Goal: Information Seeking & Learning: Compare options

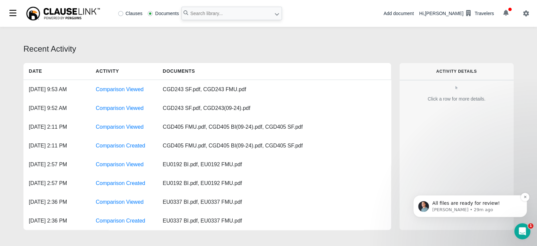
click at [469, 203] on span "All files are ready for review!" at bounding box center [466, 202] width 68 height 5
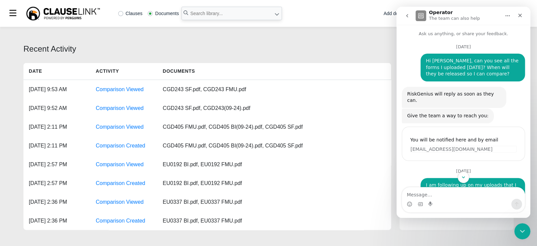
click at [506, 108] on div "Give the team a way to reach you: Operator • 1w ago" at bounding box center [463, 115] width 123 height 15
click at [12, 39] on div "Recent Activity Date Activity Documents Oct 3, 2025, 9:53 AM Comparison Viewed …" at bounding box center [268, 137] width 537 height 221
click at [517, 14] on div "Close" at bounding box center [520, 15] width 12 height 12
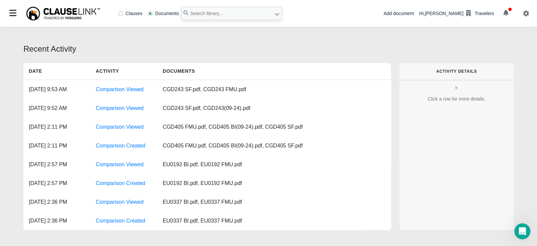
scroll to position [103, 0]
click at [342, 44] on div "Recent Activity" at bounding box center [268, 49] width 490 height 12
drag, startPoint x: 352, startPoint y: 33, endPoint x: 295, endPoint y: 45, distance: 58.0
click at [295, 45] on div "Recent Activity" at bounding box center [268, 49] width 490 height 12
click at [203, 13] on input "text" at bounding box center [231, 13] width 100 height 13
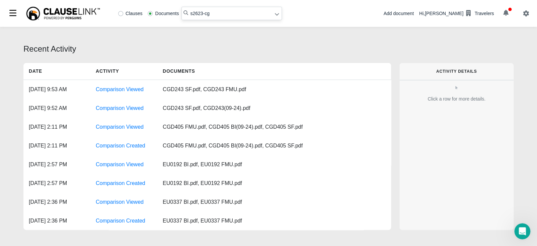
type input "s2623-cg"
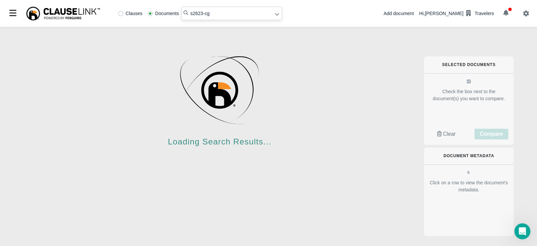
click at [26, 138] on div "Loading Search Results..." at bounding box center [219, 98] width 392 height 111
click at [274, 98] on div "Loading Search Results..." at bounding box center [219, 98] width 392 height 111
click at [216, 15] on input "s2623-cg" at bounding box center [231, 13] width 100 height 13
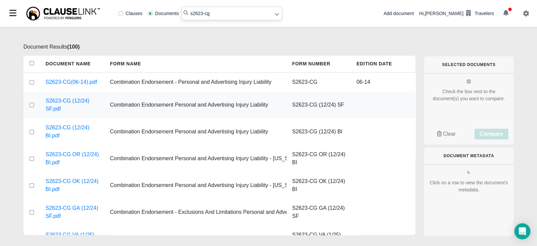
click at [30, 105] on input "checkbox" at bounding box center [32, 105] width 6 height 4
checkbox input "true"
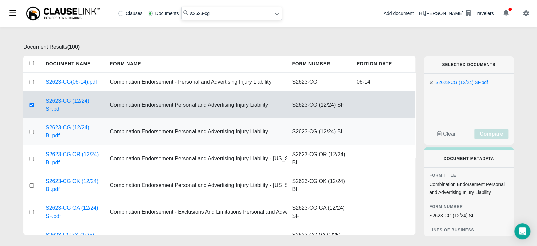
click at [31, 131] on input "checkbox" at bounding box center [32, 132] width 6 height 4
checkbox input "true"
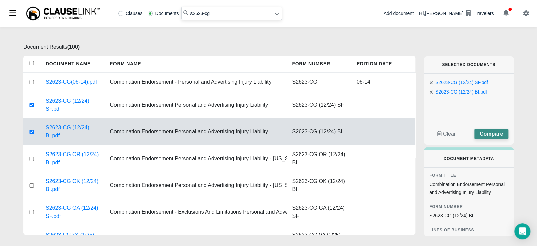
click at [484, 133] on span "Compare" at bounding box center [491, 134] width 23 height 6
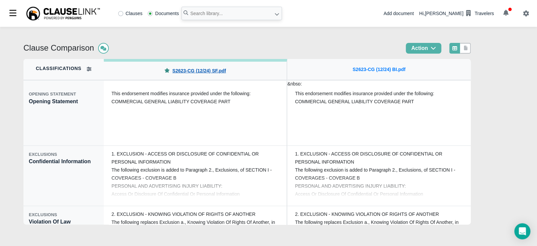
click at [179, 72] on link "S2623-CG (12/24) SF.pdf" at bounding box center [199, 70] width 54 height 7
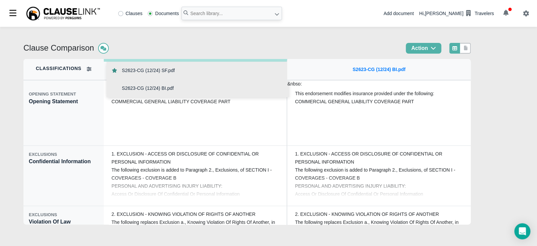
click at [167, 90] on span "S2623-CG (12/24) BI.pdf" at bounding box center [148, 88] width 52 height 7
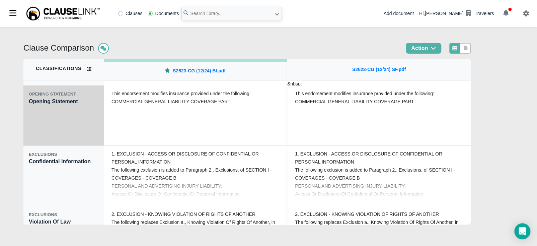
click at [63, 132] on div "OPENING STATEMENT Opening Statement" at bounding box center [63, 115] width 80 height 60
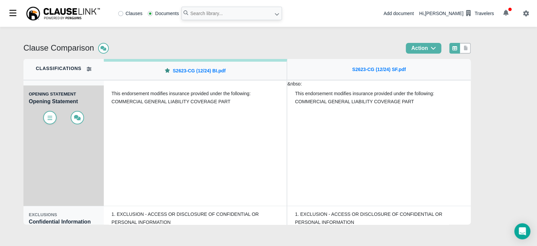
drag, startPoint x: 56, startPoint y: 120, endPoint x: 52, endPoint y: 118, distance: 3.7
click at [55, 119] on span at bounding box center [49, 117] width 13 height 13
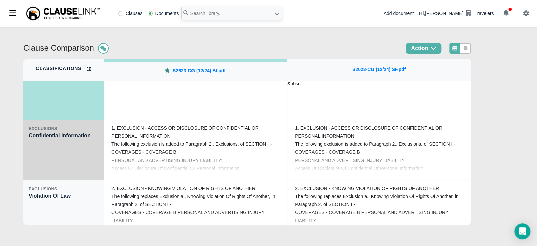
scroll to position [100, 0]
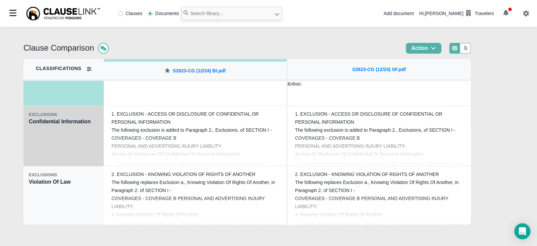
click at [71, 151] on div "EXCLUSIONS Confidential Information" at bounding box center [63, 136] width 80 height 60
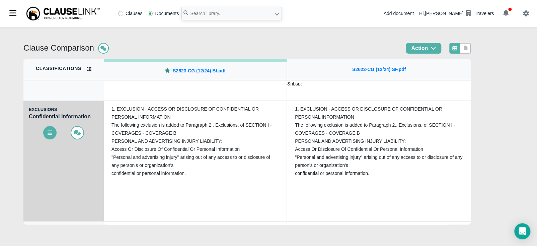
scroll to position [33, 0]
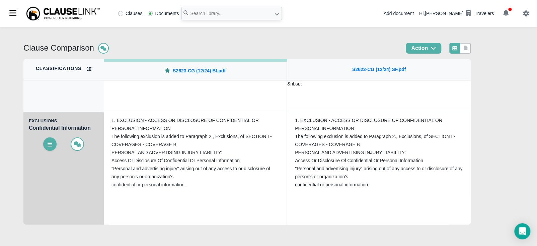
drag, startPoint x: 46, startPoint y: 141, endPoint x: 47, endPoint y: 145, distance: 4.2
click at [46, 141] on span at bounding box center [49, 143] width 13 height 13
click at [49, 144] on icon at bounding box center [50, 143] width 7 height 5
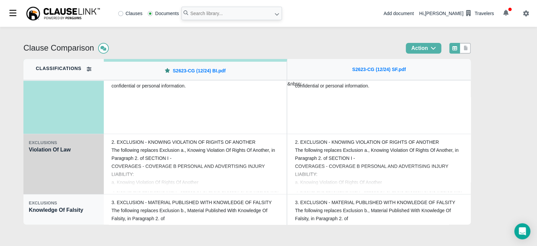
scroll to position [134, 0]
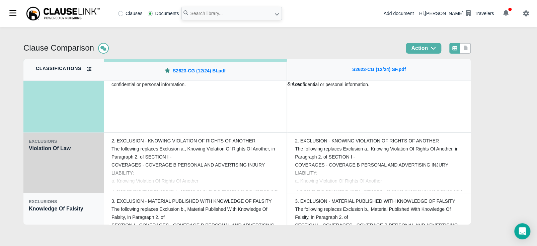
click at [77, 181] on div "EXCLUSIONS Violation Of Law" at bounding box center [63, 163] width 80 height 60
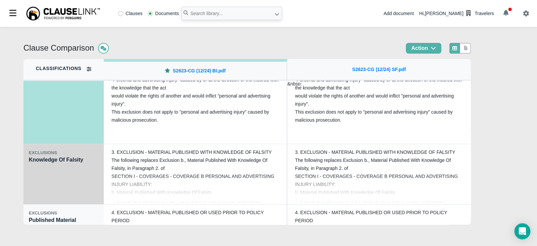
scroll to position [184, 0]
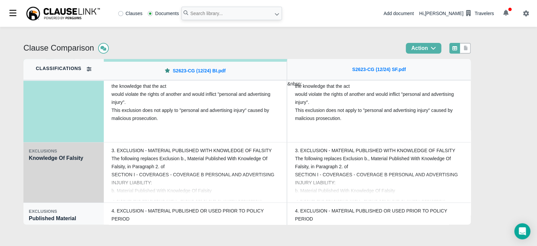
click at [78, 188] on div "EXCLUSIONS Knowledge Of Falsity" at bounding box center [63, 172] width 80 height 60
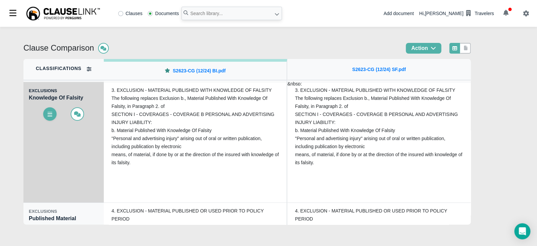
click at [53, 116] on span at bounding box center [49, 113] width 13 height 13
drag, startPoint x: 51, startPoint y: 116, endPoint x: 54, endPoint y: 122, distance: 6.1
click at [51, 116] on icon at bounding box center [50, 114] width 5 height 3
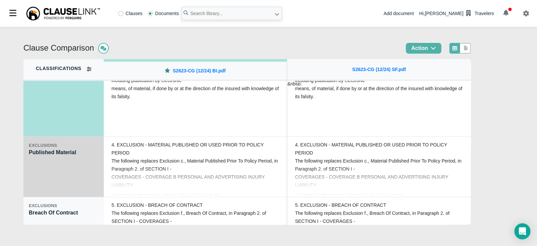
scroll to position [259, 0]
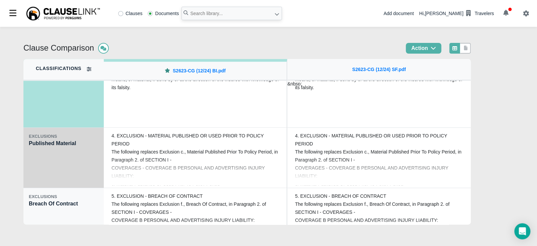
click at [72, 162] on div "EXCLUSIONS Published Material" at bounding box center [63, 158] width 80 height 60
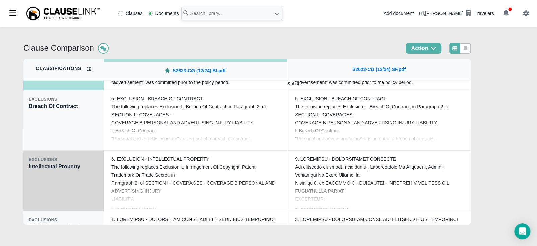
scroll to position [360, 0]
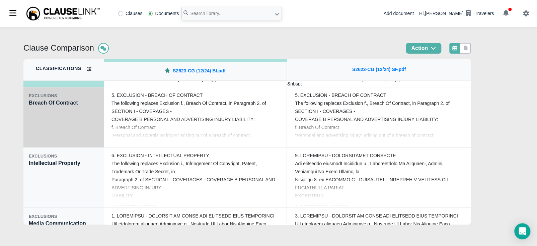
click at [68, 128] on div "EXCLUSIONS Breach Of Contract" at bounding box center [63, 117] width 80 height 60
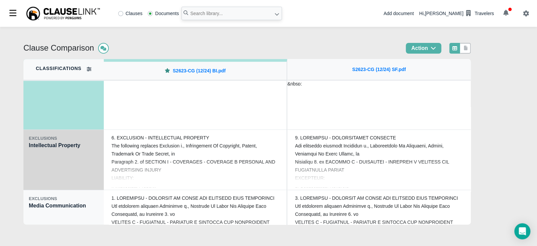
scroll to position [385, 0]
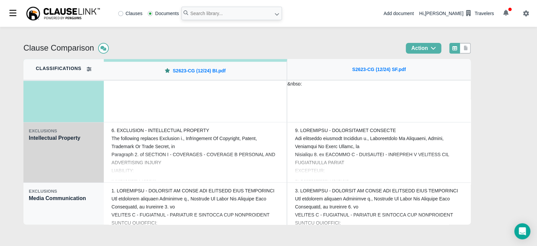
click at [84, 169] on div "EXCLUSIONS Intellectual Property" at bounding box center [63, 152] width 80 height 60
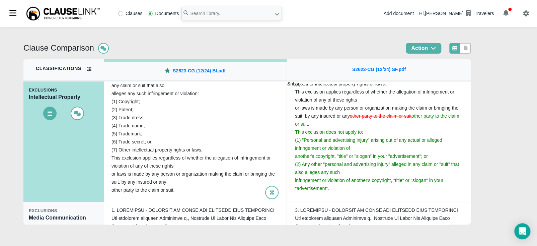
scroll to position [368, 0]
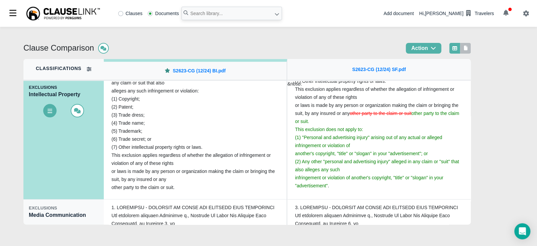
click at [468, 50] on icon at bounding box center [466, 48] width 4 height 5
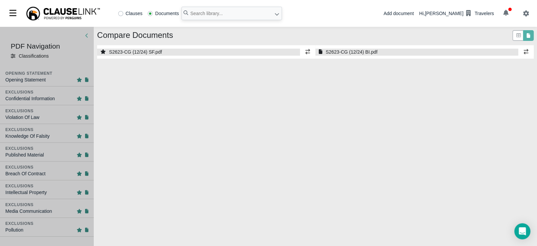
select select "1"
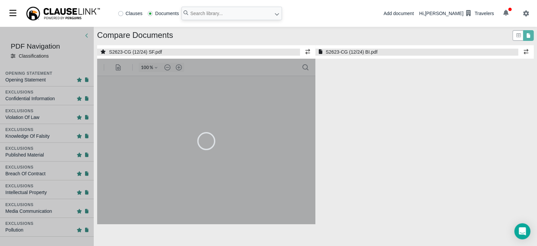
select select "1"
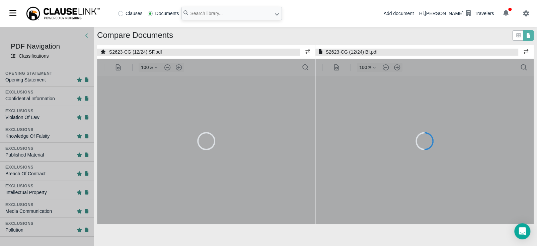
type input "55"
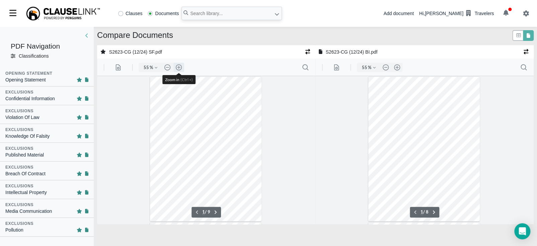
click at [179, 64] on button ".cls-1{fill:#abb0c4;} icon - header - zoom - in - line" at bounding box center [178, 67] width 11 height 9
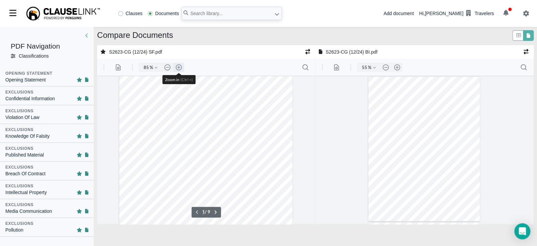
click at [179, 64] on button ".cls-1{fill:#abb0c4;} icon - header - zoom - in - line" at bounding box center [178, 67] width 11 height 9
type input "110"
click at [397, 65] on button ".cls-1{fill:#abb0c4;} icon - header - zoom - in - line" at bounding box center [397, 67] width 11 height 9
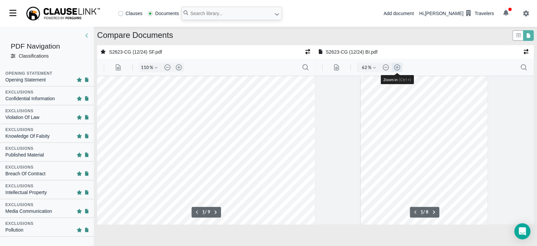
click at [397, 65] on button ".cls-1{fill:#abb0c4;} icon - header - zoom - in - line" at bounding box center [397, 67] width 11 height 9
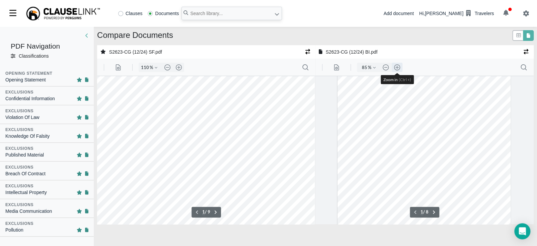
type input "110"
type input "2"
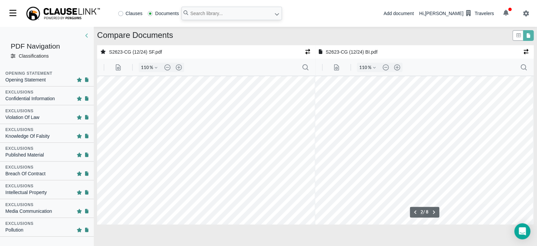
scroll to position [375, 7]
click at [226, 136] on div at bounding box center [204, 123] width 224 height 290
click at [12, 13] on div at bounding box center [13, 13] width 14 height 14
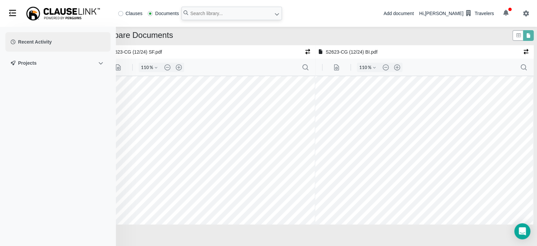
click at [34, 40] on p "Recent Activity" at bounding box center [35, 41] width 35 height 9
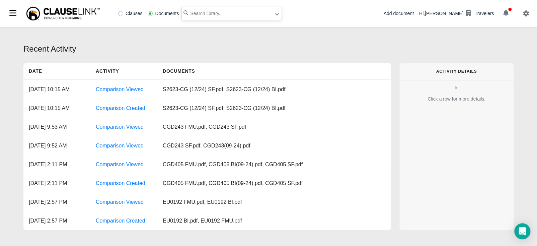
click at [196, 14] on input "text" at bounding box center [231, 13] width 100 height 13
type input "s2623-cg"
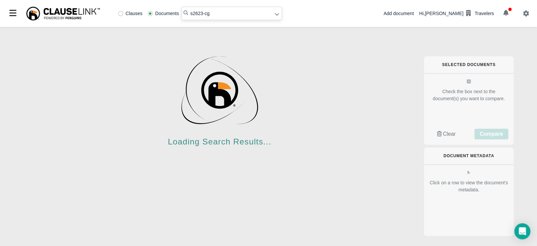
click at [230, 13] on input "s2623-cg" at bounding box center [231, 13] width 100 height 13
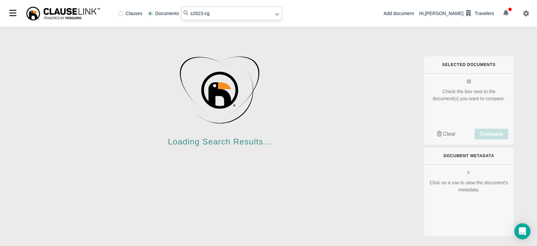
click at [304, 93] on div "Loading Search Results..." at bounding box center [219, 98] width 392 height 111
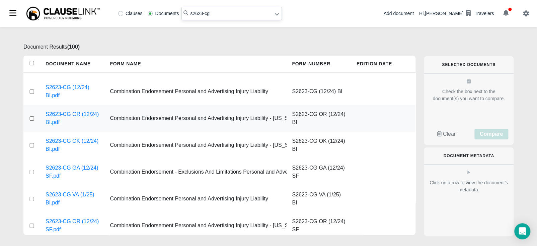
scroll to position [42, 0]
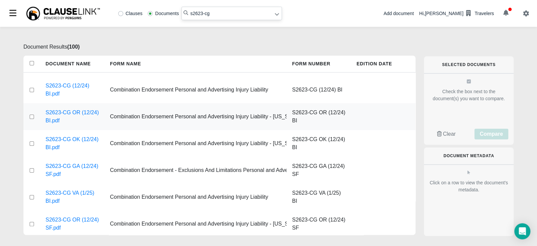
click at [31, 116] on input "checkbox" at bounding box center [32, 116] width 6 height 4
checkbox input "true"
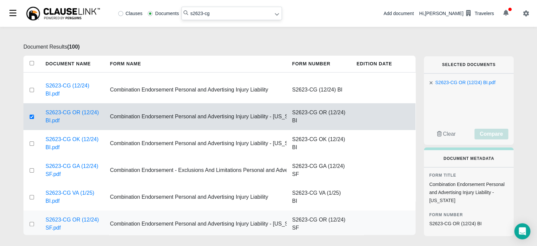
click at [30, 224] on input "checkbox" at bounding box center [32, 224] width 6 height 4
checkbox input "true"
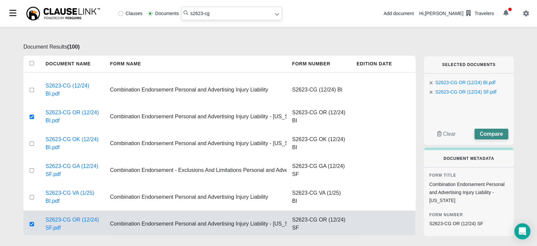
click at [489, 135] on span "Compare" at bounding box center [491, 134] width 23 height 6
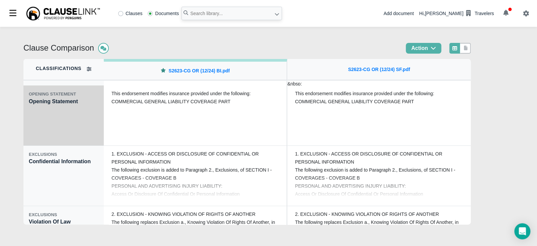
click at [53, 133] on div "OPENING STATEMENT Opening Statement" at bounding box center [63, 115] width 80 height 60
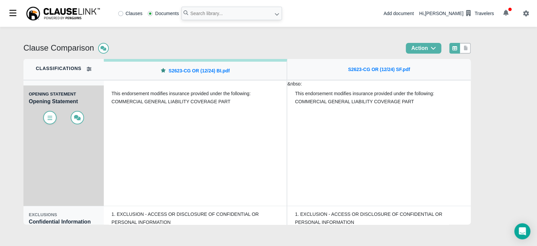
click at [47, 119] on icon at bounding box center [50, 117] width 7 height 5
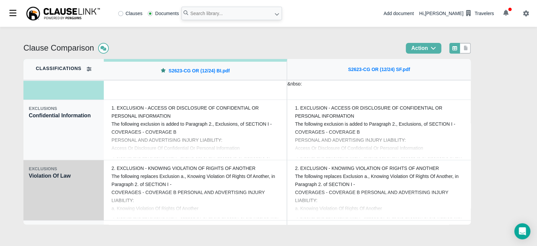
scroll to position [125, 0]
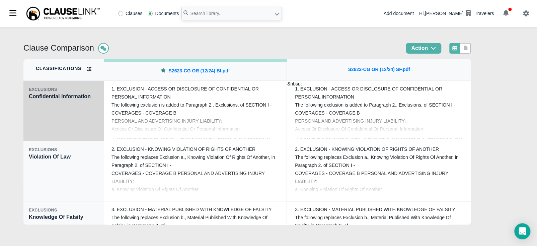
click at [82, 124] on div "EXCLUSIONS Confidential Information" at bounding box center [63, 111] width 80 height 60
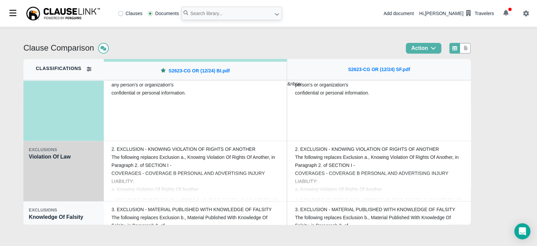
click at [74, 178] on div "EXCLUSIONS Violation Of Law" at bounding box center [63, 171] width 80 height 60
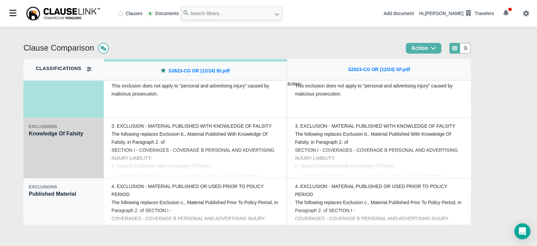
scroll to position [209, 0]
click at [65, 157] on div "EXCLUSIONS Knowledge Of Falsity" at bounding box center [63, 147] width 80 height 60
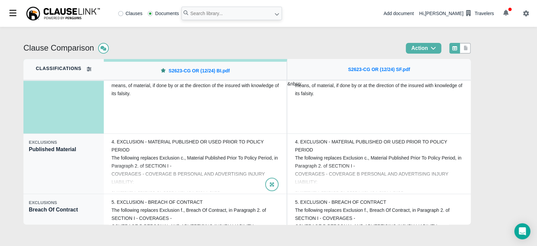
scroll to position [267, 0]
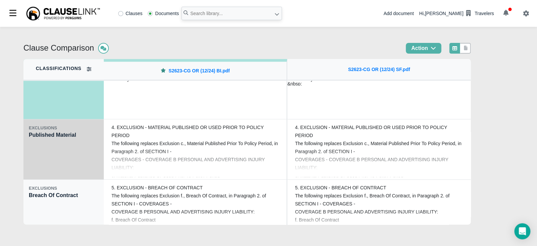
click at [74, 161] on div "EXCLUSIONS Published Material" at bounding box center [63, 149] width 80 height 60
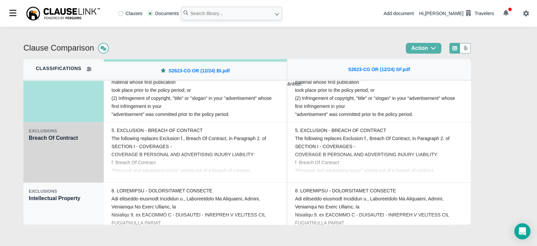
scroll to position [343, 0]
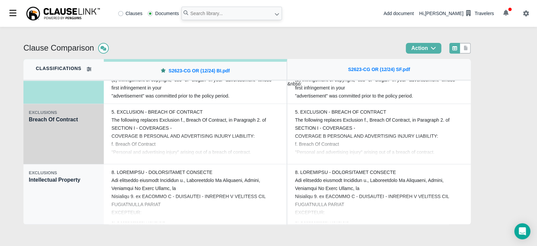
click at [73, 145] on div "EXCLUSIONS Breach Of Contract" at bounding box center [63, 134] width 80 height 60
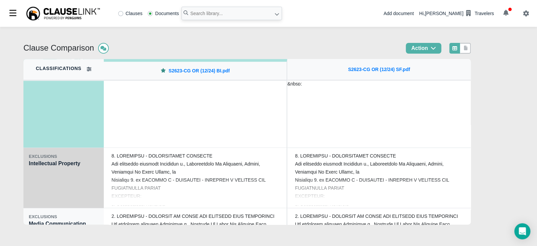
scroll to position [360, 0]
click at [77, 188] on div "EXCLUSIONS Intellectual Property" at bounding box center [63, 177] width 80 height 60
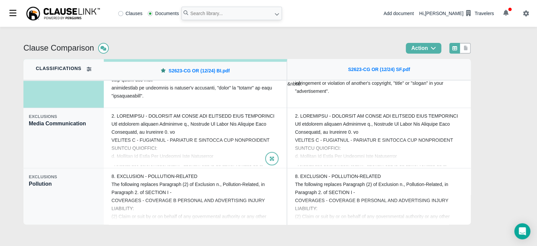
scroll to position [460, 0]
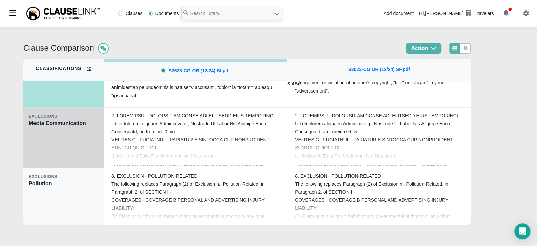
click at [60, 139] on div "EXCLUSIONS Media Communication" at bounding box center [63, 137] width 80 height 60
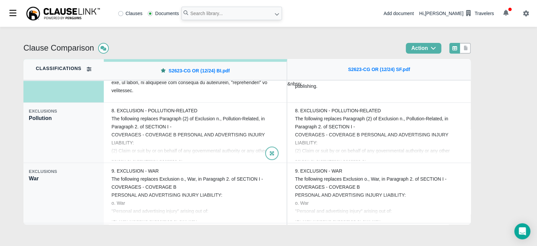
scroll to position [527, 0]
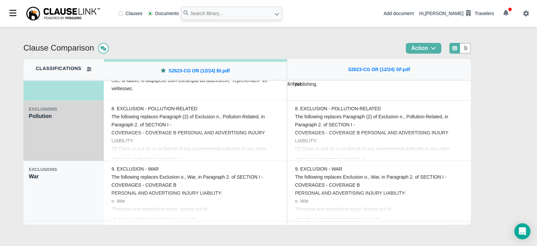
click at [77, 148] on div "EXCLUSIONS Pollution" at bounding box center [63, 130] width 80 height 60
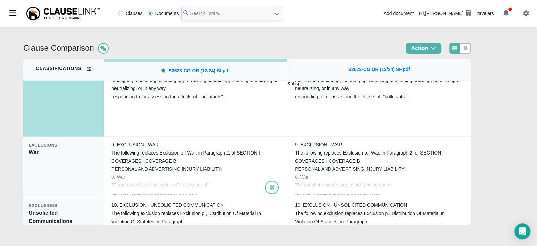
scroll to position [552, 0]
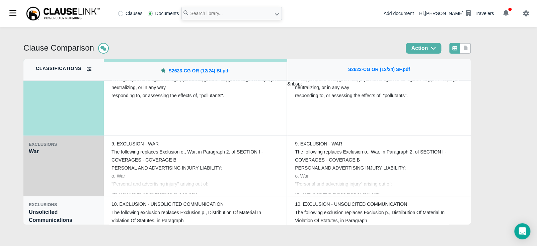
click at [47, 177] on div "EXCLUSIONS War" at bounding box center [63, 166] width 80 height 60
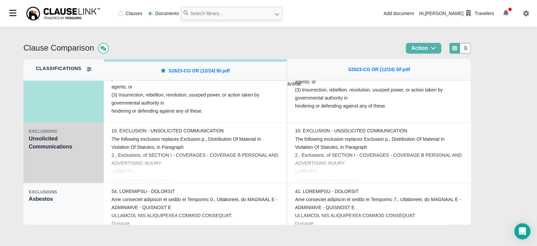
scroll to position [627, 0]
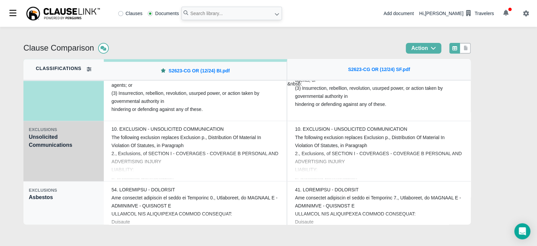
click at [83, 166] on div "EXCLUSIONS Unsolicited Communications" at bounding box center [63, 151] width 80 height 60
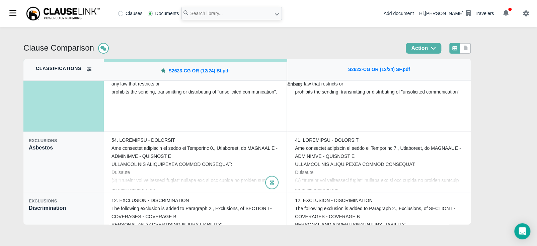
scroll to position [678, 0]
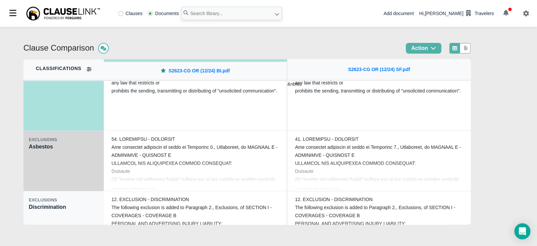
click at [62, 180] on div "EXCLUSIONS Asbestos" at bounding box center [63, 161] width 80 height 60
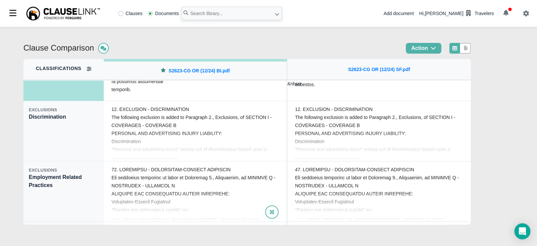
scroll to position [770, 0]
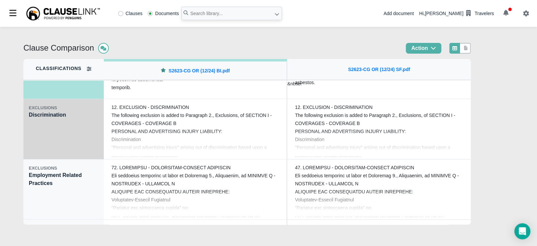
click at [43, 133] on div "EXCLUSIONS Discrimination" at bounding box center [63, 129] width 80 height 60
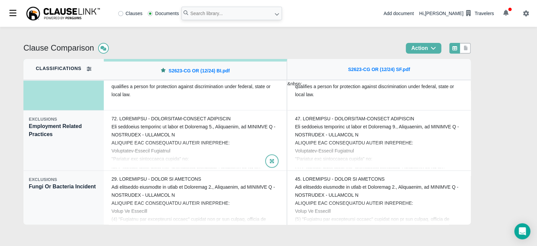
scroll to position [820, 0]
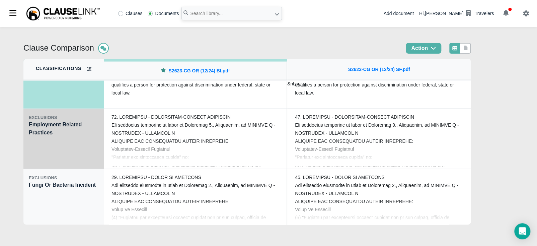
click at [83, 156] on div "EXCLUSIONS Employment Related Practices" at bounding box center [63, 139] width 80 height 60
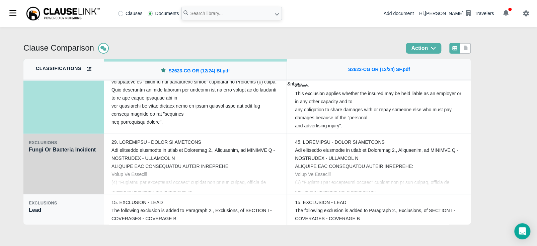
scroll to position [862, 0]
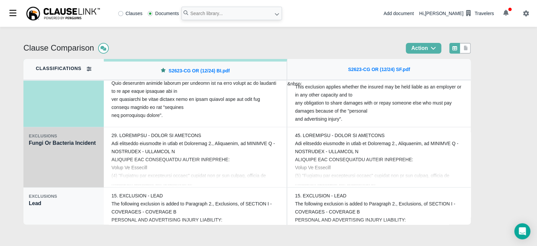
click at [88, 166] on div "EXCLUSIONS Fungi Or Bacteria Incident" at bounding box center [63, 157] width 80 height 60
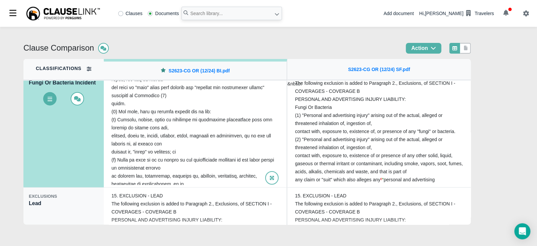
scroll to position [117, 0]
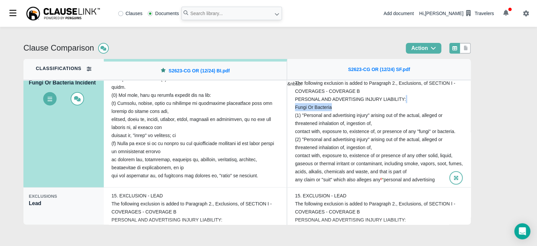
drag, startPoint x: 468, startPoint y: 96, endPoint x: 469, endPoint y: 106, distance: 10.4
click at [469, 106] on div "14. EXCLUSION - FUNGI OR BACTERIA The following exclusion is added to Paragraph…" at bounding box center [378, 127] width 183 height 121
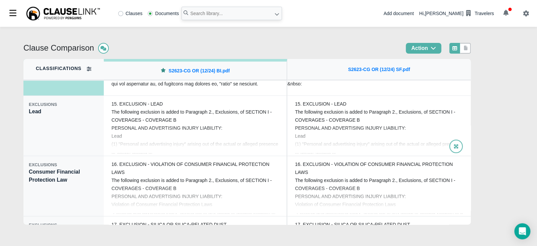
scroll to position [954, 0]
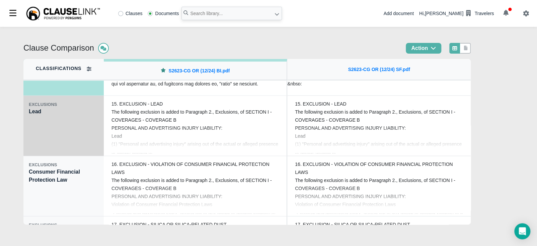
click at [51, 135] on div "EXCLUSIONS Lead" at bounding box center [63, 126] width 80 height 60
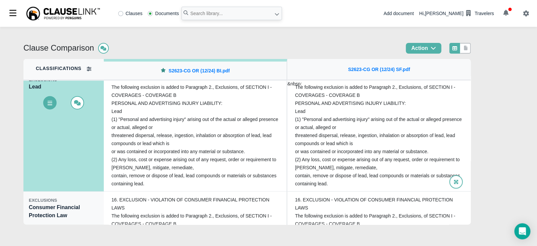
scroll to position [895, 0]
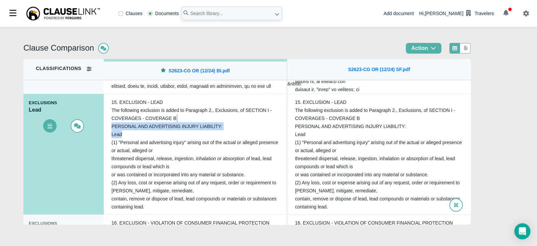
drag, startPoint x: 281, startPoint y: 118, endPoint x: 294, endPoint y: 129, distance: 17.6
click at [284, 135] on div "15. EXCLUSION - LEAD The following exclusion is added to Paragraph 2., Exclusio…" at bounding box center [195, 154] width 178 height 116
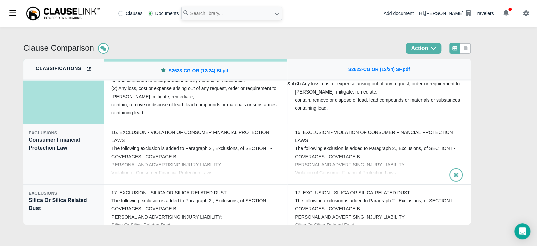
scroll to position [1013, 0]
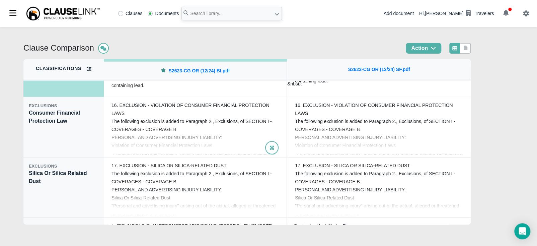
click at [244, 133] on div "16. EXCLUSION - VIOLATION OF CONSUMER FINANCIAL PROTECTION LAWS The following e…" at bounding box center [195, 126] width 178 height 55
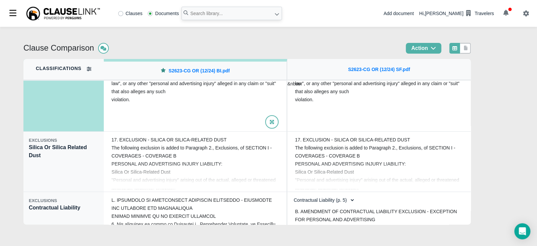
scroll to position [1054, 0]
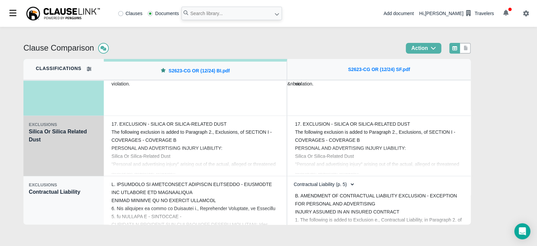
click at [51, 152] on div "EXCLUSIONS Silica Or Silica Related Dust" at bounding box center [63, 146] width 80 height 60
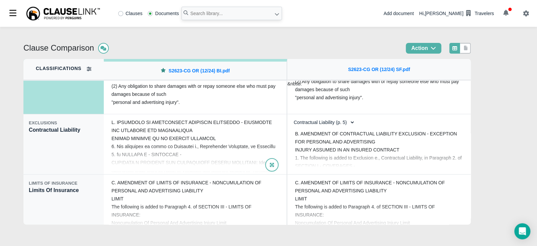
scroll to position [1121, 0]
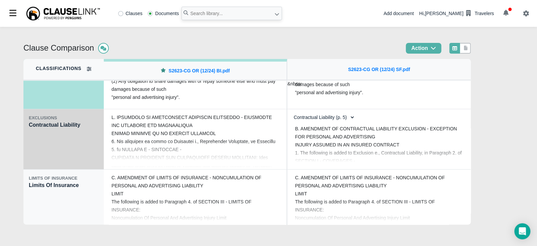
click at [79, 151] on div "EXCLUSIONS Contractual Liability" at bounding box center [63, 139] width 80 height 60
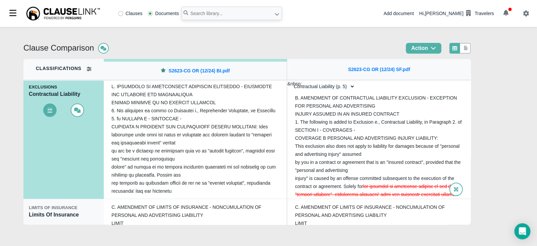
scroll to position [1071, 0]
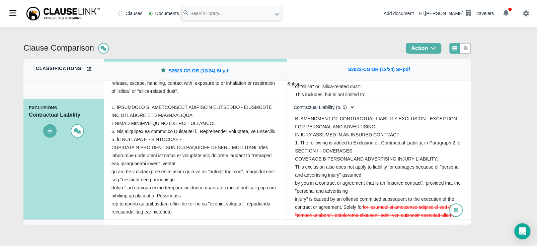
click at [351, 108] on select "Contractual Liability (p. 5) Contractual Liability (p. 6)" at bounding box center [322, 106] width 65 height 11
click at [290, 101] on select "Contractual Liability (p. 5) Contractual Liability (p. 6)" at bounding box center [322, 106] width 65 height 11
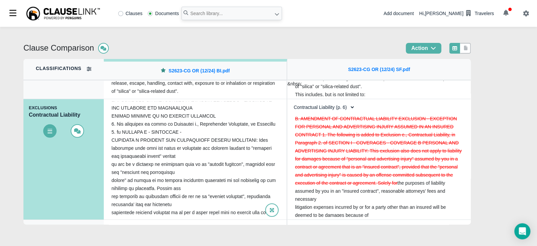
scroll to position [0, 0]
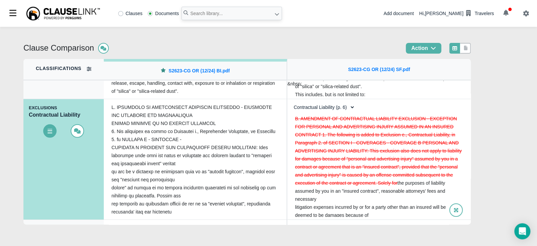
click at [347, 105] on select "Contractual Liability (p. 5) Contractual Liability (p. 6)" at bounding box center [322, 106] width 65 height 11
select select "0"
click at [290, 101] on select "Contractual Liability (p. 5) Contractual Liability (p. 6)" at bounding box center [322, 106] width 65 height 11
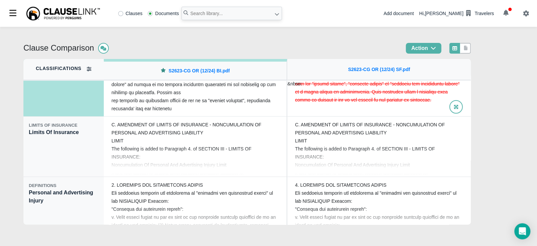
scroll to position [1180, 0]
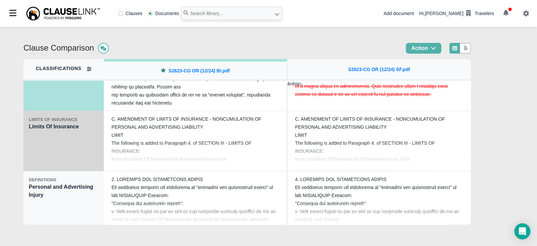
click at [73, 150] on div "LIMITS OF INSURANCE Limits Of Insurance" at bounding box center [63, 141] width 80 height 60
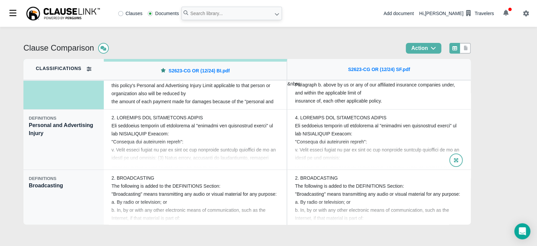
scroll to position [1247, 0]
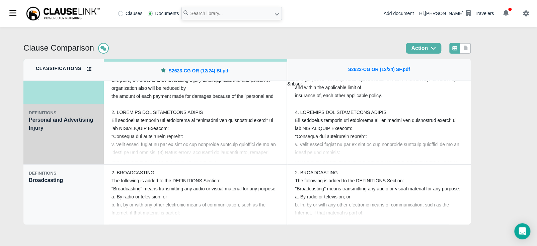
click at [57, 140] on div "DEFINITIONS Personal and Advertising Injury" at bounding box center [63, 134] width 80 height 60
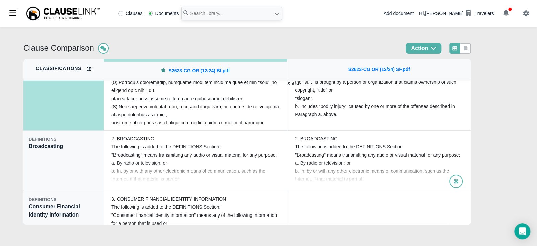
scroll to position [1287, 0]
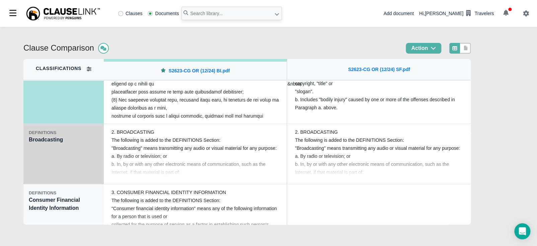
click at [51, 165] on div "DEFINITIONS Broadcasting" at bounding box center [63, 154] width 80 height 60
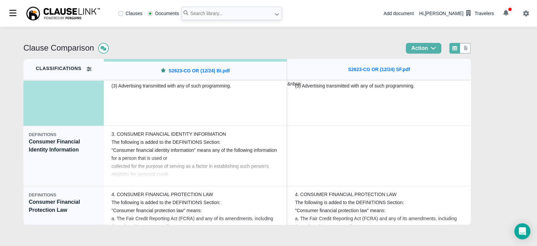
scroll to position [1349, 0]
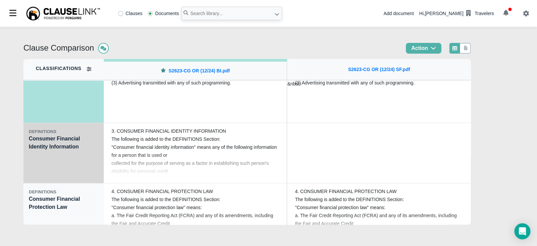
click at [84, 172] on div "DEFINITIONS Consumer Financial Identity Information" at bounding box center [63, 153] width 80 height 60
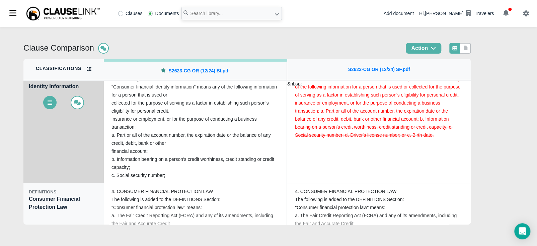
click at [84, 172] on div "DEFINITIONS Consumer Financial Identity Information" at bounding box center [63, 123] width 80 height 121
drag, startPoint x: 67, startPoint y: 162, endPoint x: 65, endPoint y: 158, distance: 3.9
click at [66, 161] on div "DEFINITIONS Consumer Financial Identity Information" at bounding box center [63, 123] width 80 height 121
click at [51, 102] on icon at bounding box center [50, 102] width 5 height 3
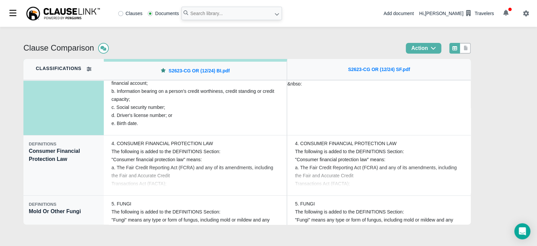
scroll to position [1403, 0]
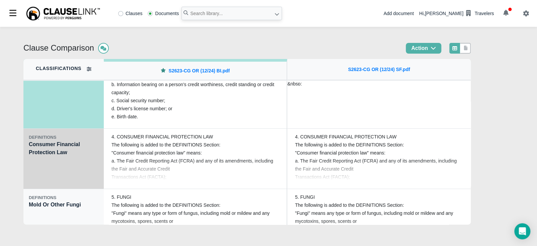
click at [49, 176] on div "DEFINITIONS Consumer Financial Protection Law" at bounding box center [63, 159] width 80 height 60
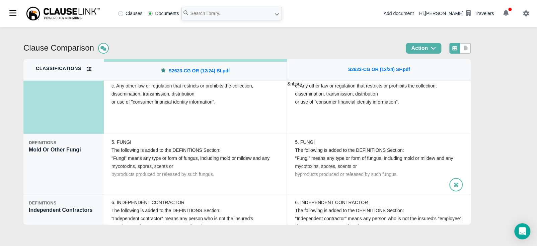
scroll to position [1461, 0]
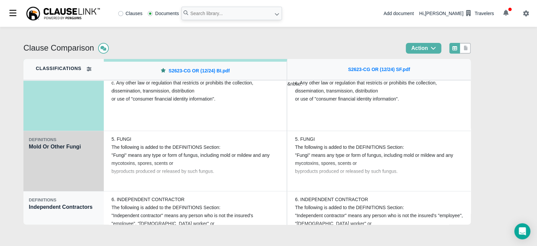
click at [71, 169] on div "DEFINITIONS Mold Or Other Fungi" at bounding box center [63, 161] width 80 height 60
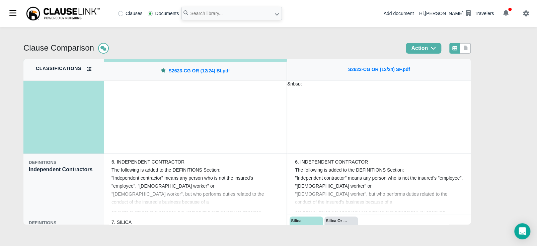
scroll to position [1519, 0]
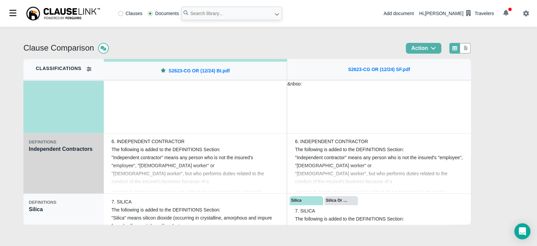
click at [64, 177] on div "DEFINITIONS Independent Contractors" at bounding box center [63, 163] width 80 height 60
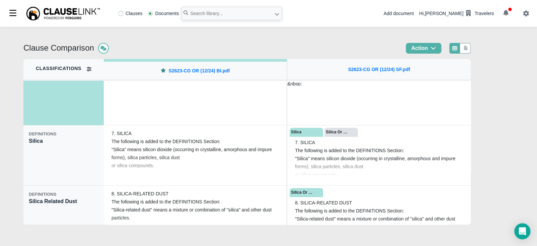
scroll to position [1591, 0]
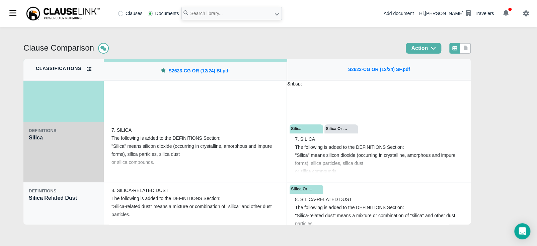
click at [84, 155] on div "DEFINITIONS Silica" at bounding box center [63, 152] width 80 height 60
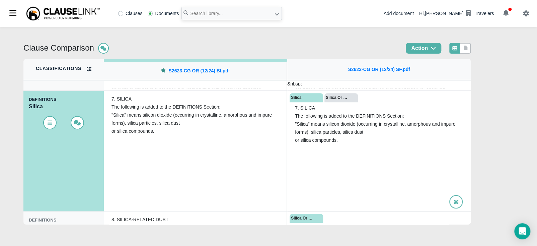
scroll to position [1549, 0]
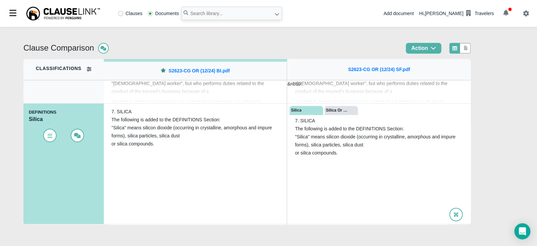
click at [341, 111] on div "Silica Or Silica Related Dust" at bounding box center [337, 110] width 23 height 6
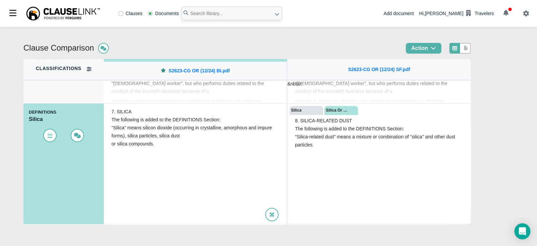
click at [284, 108] on div "7. SILICA The following is added to the DEFINITIONS Section: "Silica" means sil…" at bounding box center [195, 164] width 178 height 116
click at [293, 109] on div "Silica" at bounding box center [296, 110] width 10 height 6
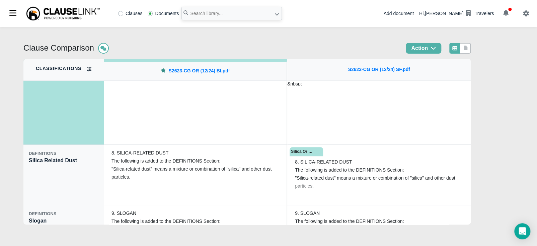
scroll to position [1631, 0]
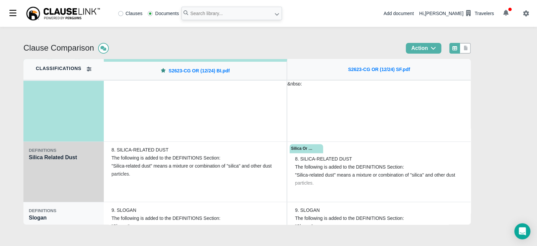
click at [57, 183] on div "DEFINITIONS Silica Related Dust" at bounding box center [63, 172] width 80 height 60
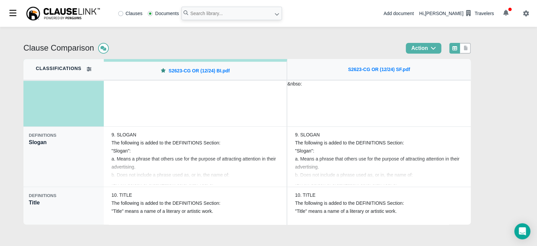
scroll to position [1710, 0]
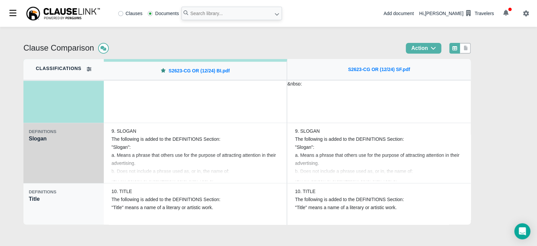
click at [83, 157] on div "DEFINITIONS Slogan" at bounding box center [63, 153] width 80 height 60
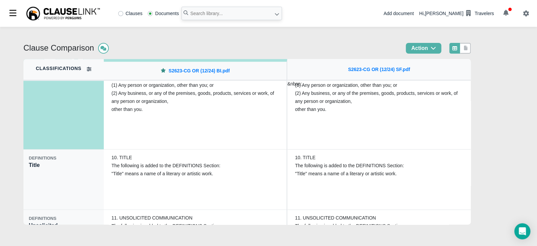
scroll to position [1771, 0]
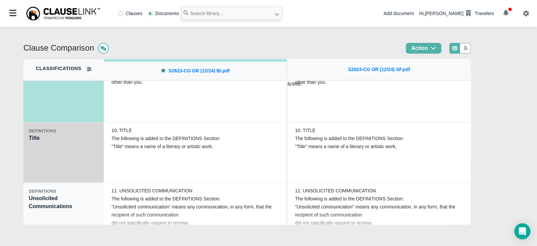
click at [57, 159] on div "DEFINITIONS Title" at bounding box center [63, 152] width 80 height 60
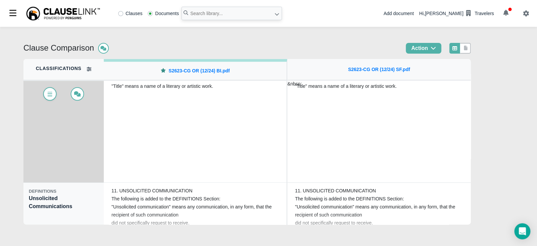
click at [54, 97] on span at bounding box center [49, 93] width 13 height 13
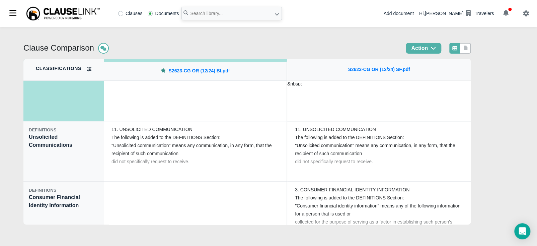
scroll to position [1836, 0]
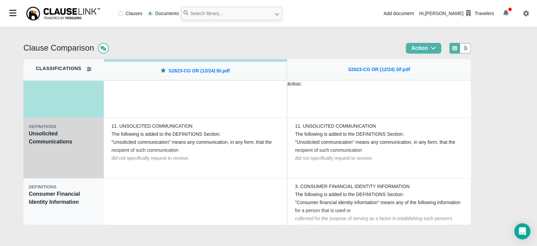
click at [71, 166] on div "DEFINITIONS Unsolicited Communications" at bounding box center [63, 148] width 80 height 60
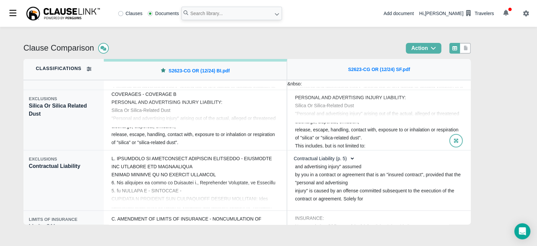
scroll to position [1029, 0]
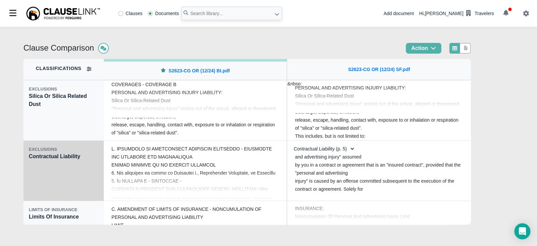
click at [47, 177] on div "EXCLUSIONS Contractual Liability" at bounding box center [63, 171] width 80 height 60
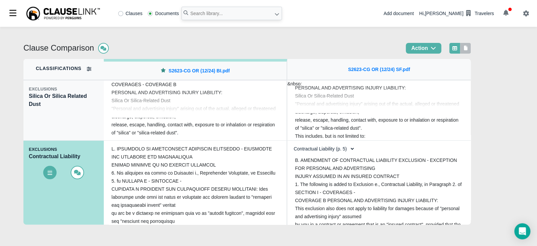
click at [468, 49] on icon at bounding box center [466, 48] width 4 height 5
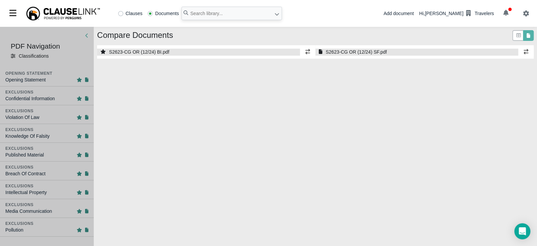
select select "1"
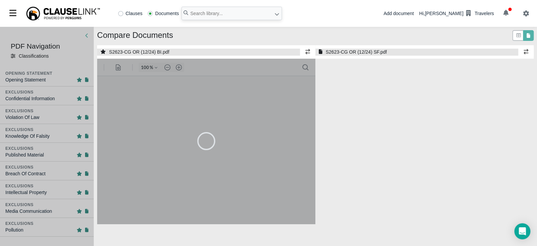
select select "1"
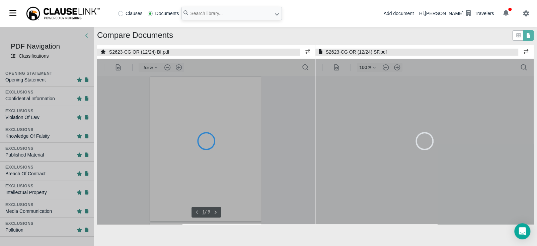
type input "55"
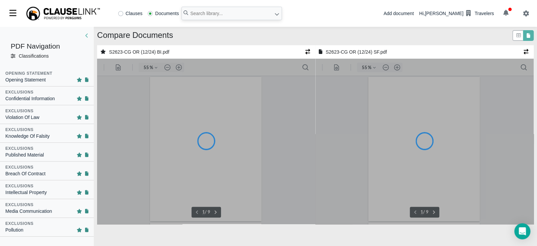
type input "55"
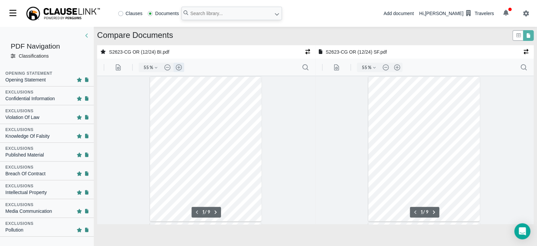
click at [179, 66] on button ".cls-1{fill:#abb0c4;} icon - header - zoom - in - line" at bounding box center [178, 67] width 11 height 9
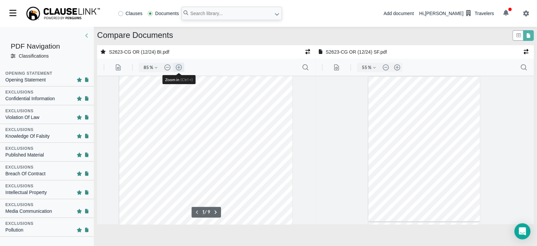
click at [179, 66] on button ".cls-1{fill:#abb0c4;} icon - header - zoom - in - line" at bounding box center [178, 67] width 11 height 9
type input "110"
click at [398, 65] on button ".cls-1{fill:#abb0c4;} icon - header - zoom - in - line" at bounding box center [397, 67] width 11 height 9
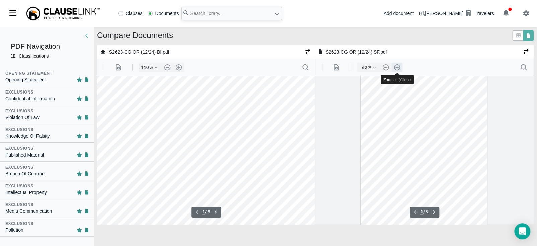
click at [398, 66] on button ".cls-1{fill:#abb0c4;} icon - header - zoom - in - line" at bounding box center [397, 67] width 11 height 9
click at [396, 66] on button ".cls-1{fill:#abb0c4;} icon - header - zoom - in - line" at bounding box center [397, 67] width 11 height 9
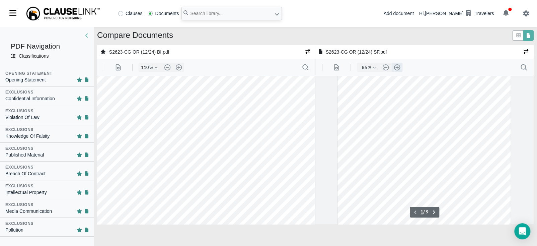
type input "110"
type input "2"
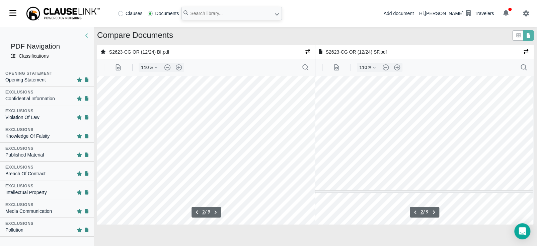
scroll to position [475, 7]
type input "3"
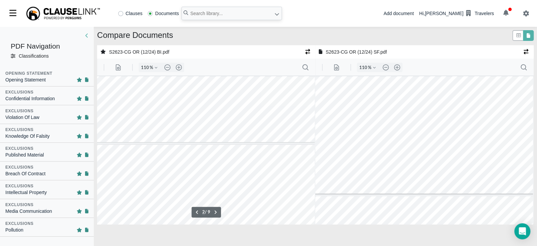
type input "1"
click at [517, 36] on icon at bounding box center [519, 35] width 6 height 5
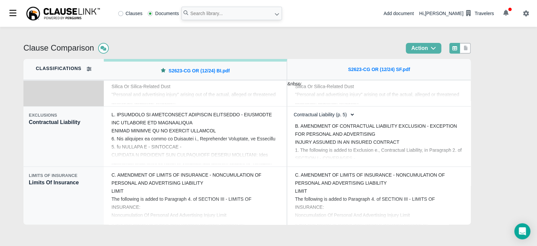
scroll to position [1071, 0]
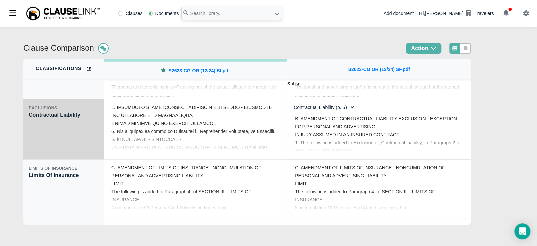
click at [82, 132] on div "EXCLUSIONS Contractual Liability" at bounding box center [63, 129] width 80 height 60
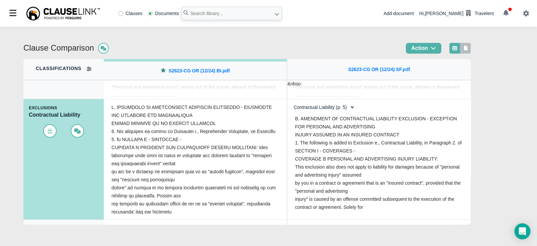
click at [468, 48] on icon at bounding box center [466, 48] width 4 height 5
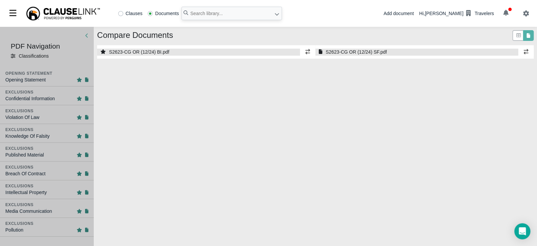
select select "1"
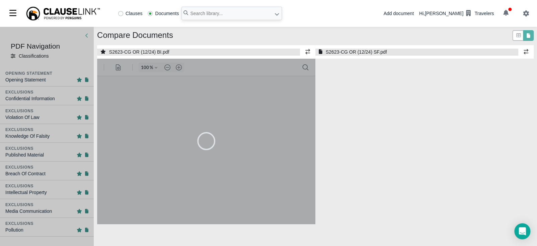
select select "1"
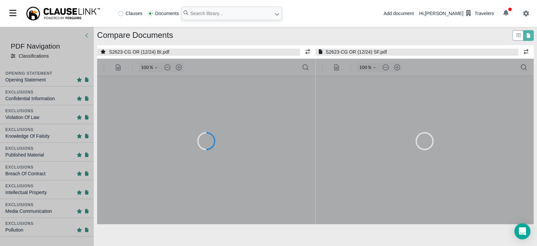
type input "55"
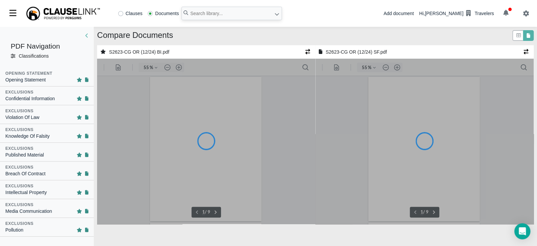
type input "55"
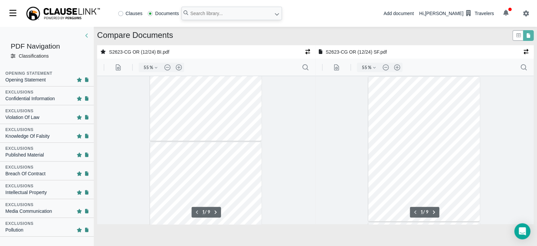
type input "2"
click at [180, 68] on button ".cls-1{fill:#abb0c4;} icon - header - zoom - in - line" at bounding box center [178, 67] width 11 height 9
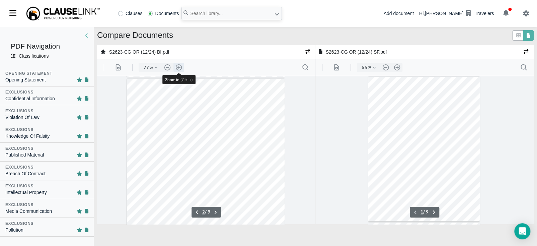
click at [180, 68] on button ".cls-1{fill:#abb0c4;} icon - header - zoom - in - line" at bounding box center [178, 67] width 11 height 9
type input "110"
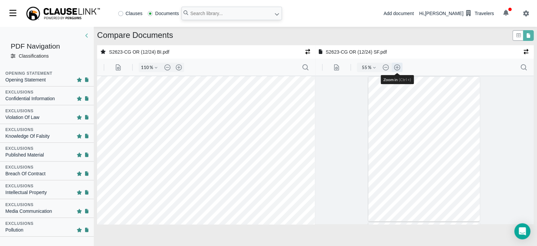
click at [396, 66] on button ".cls-1{fill:#abb0c4;} icon - header - zoom - in - line" at bounding box center [397, 67] width 11 height 9
click at [396, 67] on button ".cls-1{fill:#abb0c4;} icon - header - zoom - in - line" at bounding box center [397, 67] width 11 height 9
click at [396, 68] on button ".cls-1{fill:#abb0c4;} icon - header - zoom - in - line" at bounding box center [397, 67] width 11 height 9
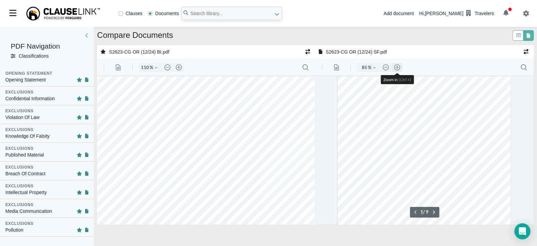
click at [396, 68] on button ".cls-1{fill:#abb0c4;} icon - header - zoom - in - line" at bounding box center [397, 67] width 11 height 9
type input "110"
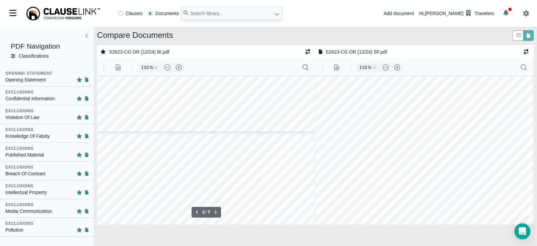
type input "5"
type input "6"
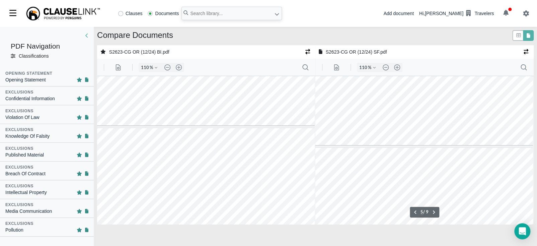
scroll to position [1388, 7]
type input "6"
click at [505, 13] on icon "button" at bounding box center [505, 13] width 5 height 6
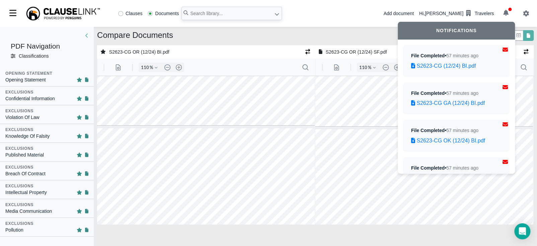
click at [338, 35] on div "Compare Documents" at bounding box center [315, 37] width 437 height 15
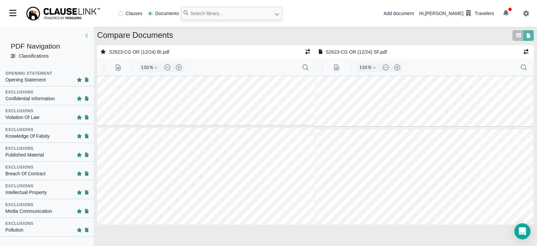
click at [517, 38] on link at bounding box center [519, 35] width 6 height 7
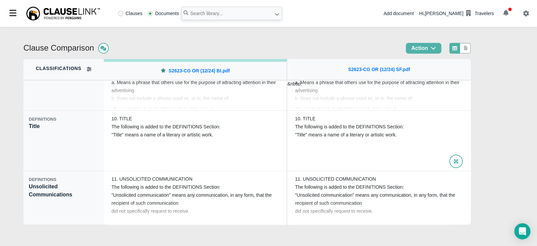
scroll to position [1789, 0]
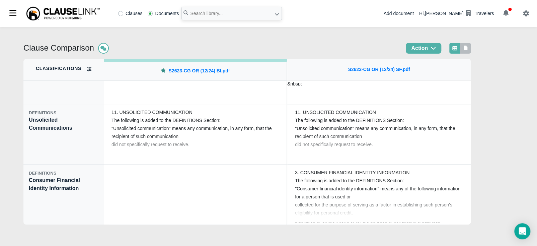
click at [468, 48] on icon at bounding box center [466, 48] width 4 height 5
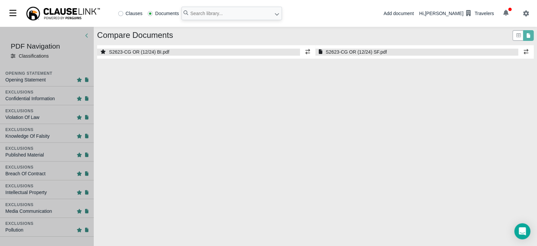
select select "1"
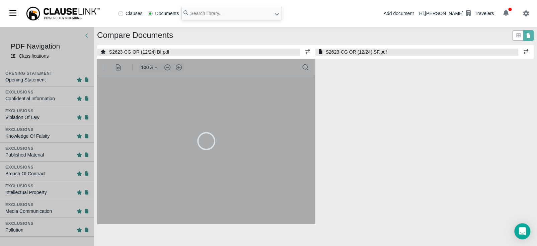
select select "1"
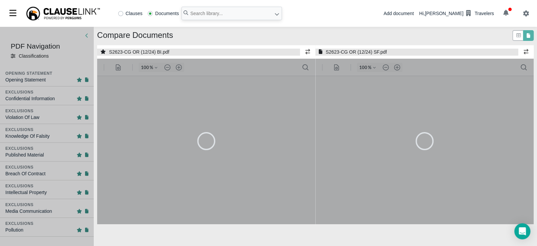
type input "55"
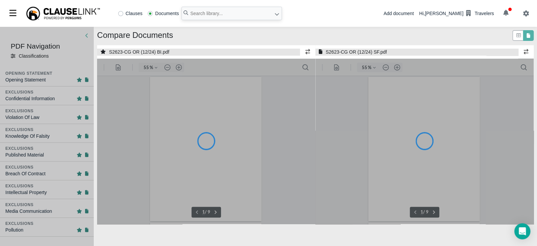
type input "55"
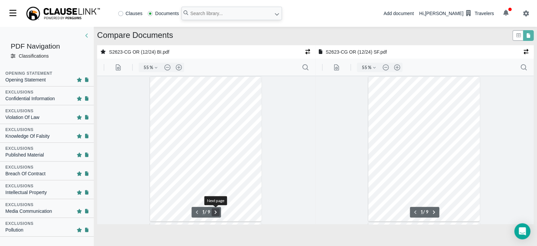
click at [218, 212] on button ".cls-1{fill:#abb0c4;} icon - chevron - right" at bounding box center [216, 212] width 8 height 8
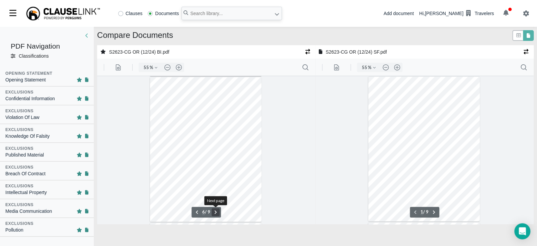
click at [218, 212] on button ".cls-1{fill:#abb0c4;} icon - chevron - right" at bounding box center [216, 212] width 8 height 8
type input "8"
click at [433, 211] on button ".cls-1{fill:#abb0c4;} icon - chevron - right" at bounding box center [434, 212] width 8 height 8
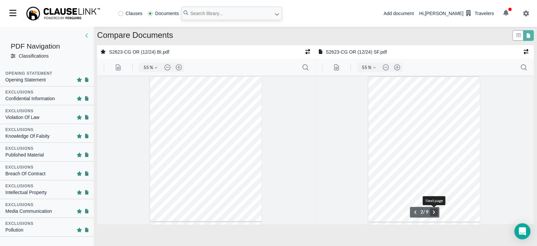
click at [433, 211] on button ".cls-1{fill:#abb0c4;} icon - chevron - right" at bounding box center [434, 212] width 8 height 8
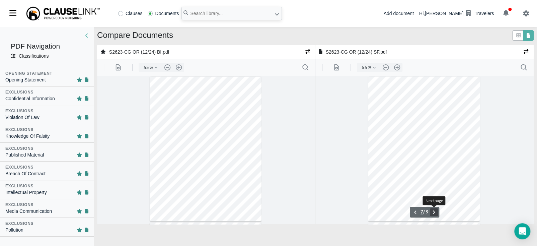
click at [433, 211] on button ".cls-1{fill:#abb0c4;} icon - chevron - right" at bounding box center [434, 212] width 8 height 8
type input "8"
click at [398, 67] on button ".cls-1{fill:#abb0c4;} icon - header - zoom - in - line" at bounding box center [397, 67] width 11 height 9
click at [397, 67] on button ".cls-1{fill:#abb0c4;} icon - header - zoom - in - line" at bounding box center [397, 67] width 11 height 9
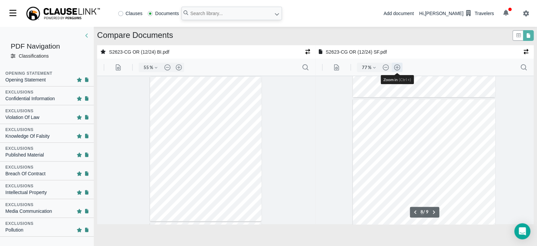
click at [397, 67] on button ".cls-1{fill:#abb0c4;} icon - header - zoom - in - line" at bounding box center [397, 67] width 11 height 9
type input "110"
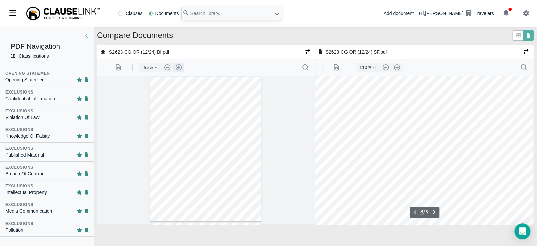
click at [180, 69] on button ".cls-1{fill:#abb0c4;} icon - header - zoom - in - line" at bounding box center [178, 67] width 11 height 9
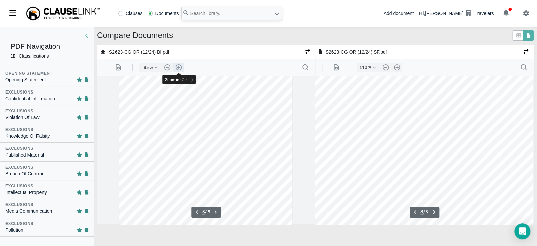
click at [180, 69] on button ".cls-1{fill:#abb0c4;} icon - header - zoom - in - line" at bounding box center [178, 67] width 11 height 9
type input "110"
type input "8"
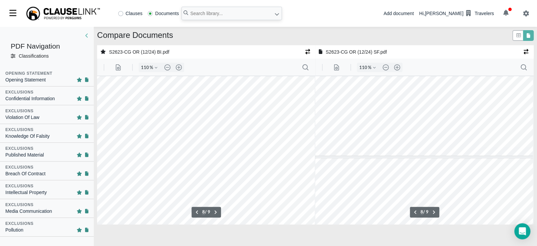
type input "7"
click at [398, 67] on button ".cls-1{fill:#abb0c4;} icon - header - zoom - in - line" at bounding box center [397, 67] width 11 height 9
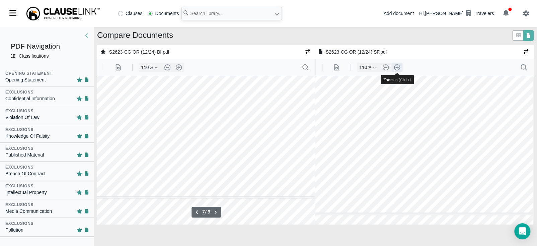
type input "135"
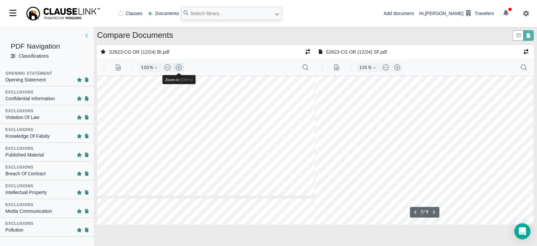
click at [180, 66] on button ".cls-1{fill:#abb0c4;} icon - header - zoom - in - line" at bounding box center [178, 67] width 11 height 9
type input "135"
drag, startPoint x: 230, startPoint y: 224, endPoint x: 329, endPoint y: 283, distance: 115.2
click at [59, 10] on img at bounding box center [62, 13] width 75 height 15
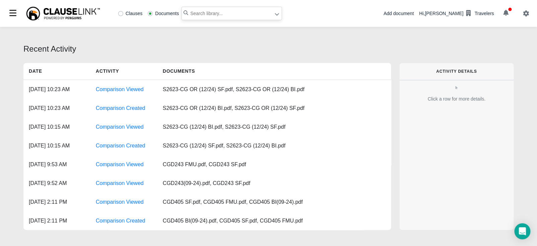
click at [205, 17] on input "text" at bounding box center [231, 13] width 100 height 13
type input "c"
type input "s2623-cg ga"
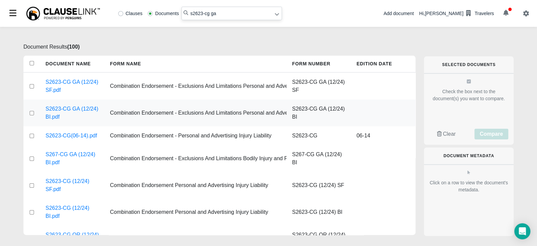
click at [32, 117] on div at bounding box center [31, 112] width 17 height 27
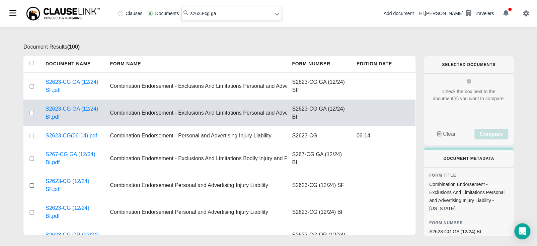
click at [31, 113] on input "checkbox" at bounding box center [32, 113] width 6 height 4
checkbox input "true"
click at [33, 85] on input "checkbox" at bounding box center [32, 86] width 6 height 4
checkbox input "true"
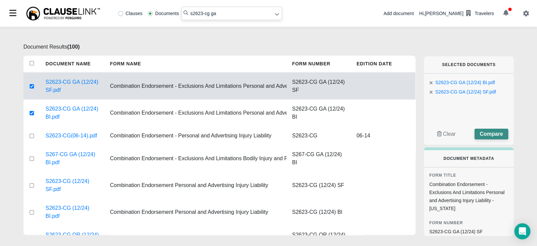
click at [501, 133] on span "Compare" at bounding box center [491, 134] width 23 height 6
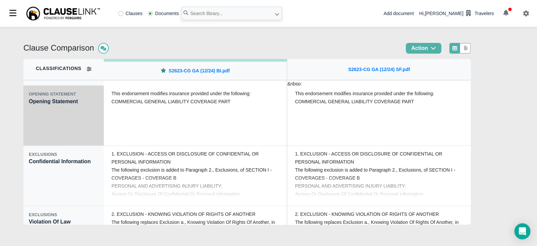
click at [62, 132] on div "OPENING STATEMENT Opening Statement" at bounding box center [63, 115] width 80 height 60
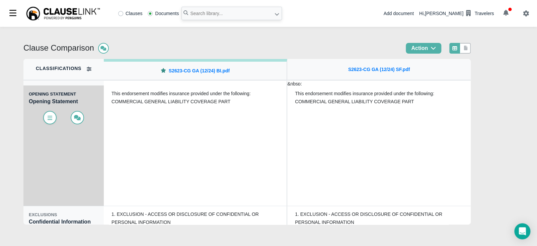
click at [49, 119] on icon at bounding box center [50, 117] width 7 height 5
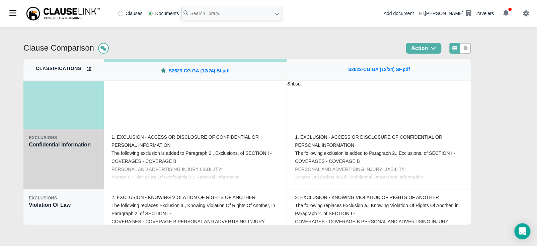
scroll to position [92, 0]
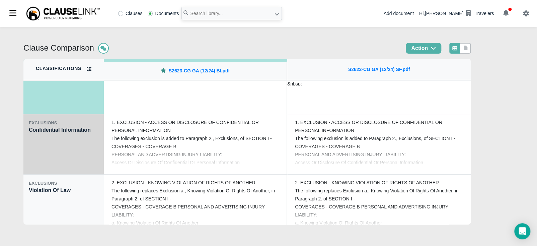
click at [64, 151] on div "EXCLUSIONS Confidential Information" at bounding box center [63, 144] width 80 height 60
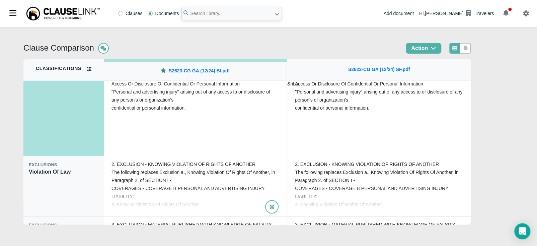
scroll to position [117, 0]
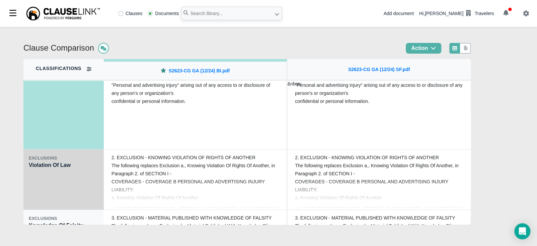
click at [61, 181] on div "EXCLUSIONS Violation Of Law" at bounding box center [63, 179] width 80 height 60
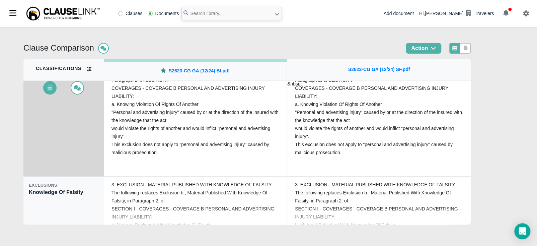
scroll to position [176, 0]
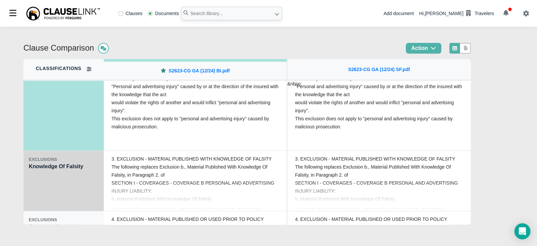
click at [62, 188] on div "EXCLUSIONS Knowledge Of Falsity" at bounding box center [63, 181] width 80 height 60
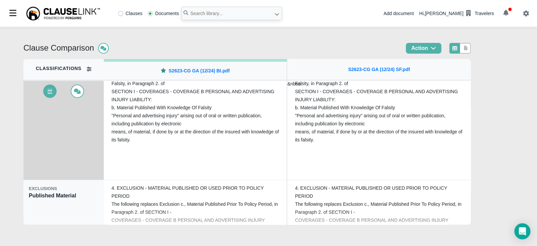
scroll to position [226, 0]
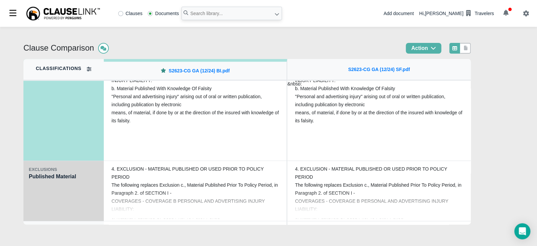
click at [63, 192] on div "EXCLUSIONS Published Material" at bounding box center [63, 191] width 80 height 60
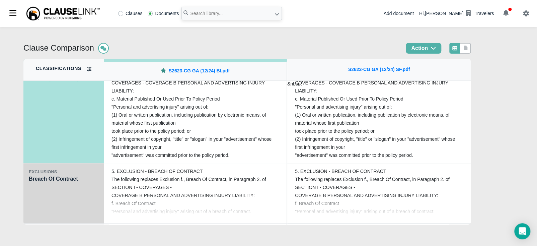
scroll to position [284, 0]
click at [64, 196] on div "EXCLUSIONS Breach Of Contract" at bounding box center [63, 193] width 80 height 60
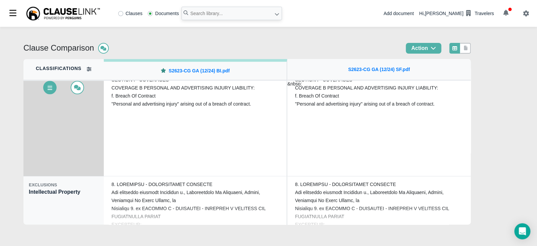
scroll to position [343, 0]
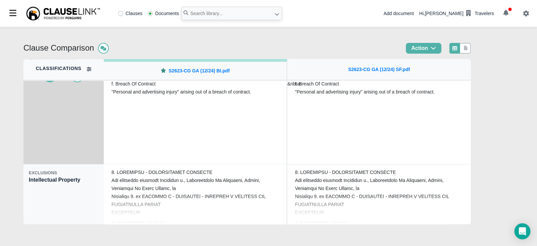
click at [64, 195] on div "EXCLUSIONS Intellectual Property" at bounding box center [63, 194] width 80 height 60
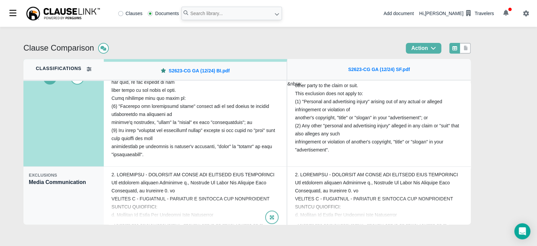
scroll to position [410, 0]
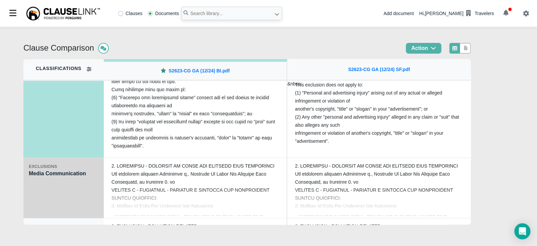
click at [70, 194] on div "EXCLUSIONS Media Communication" at bounding box center [63, 188] width 80 height 60
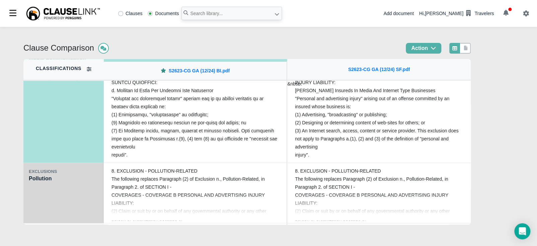
scroll to position [468, 0]
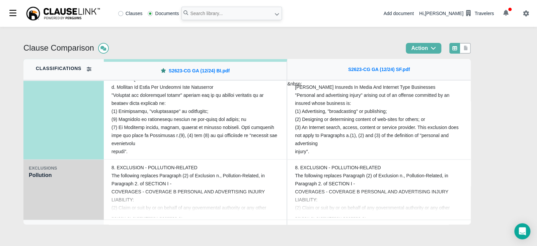
click at [74, 203] on div "EXCLUSIONS Pollution" at bounding box center [63, 189] width 80 height 60
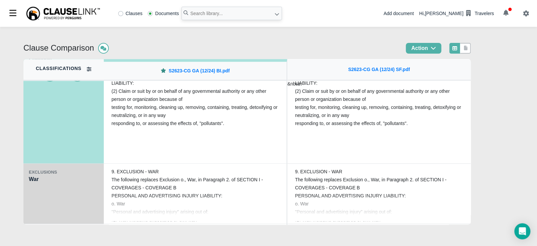
scroll to position [527, 0]
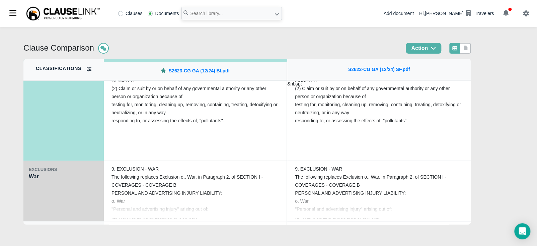
click at [68, 202] on div "EXCLUSIONS War" at bounding box center [63, 191] width 80 height 60
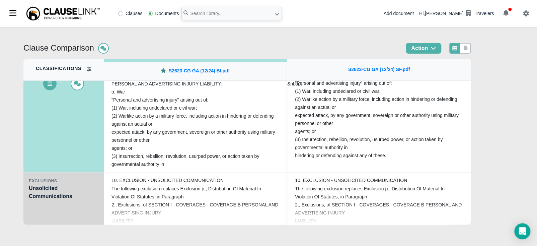
scroll to position [586, 0]
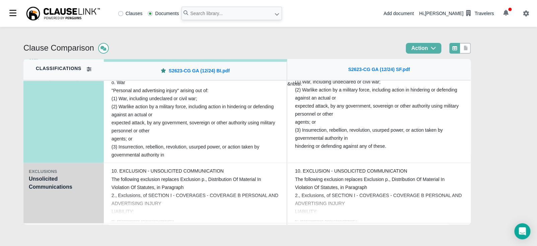
click at [88, 201] on div "EXCLUSIONS Unsolicited Communications" at bounding box center [63, 193] width 80 height 60
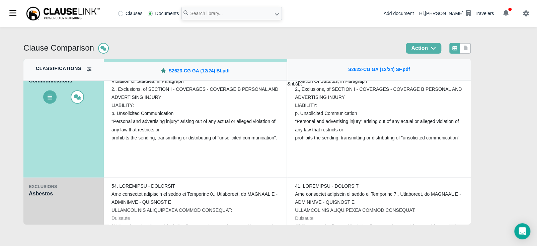
scroll to position [636, 0]
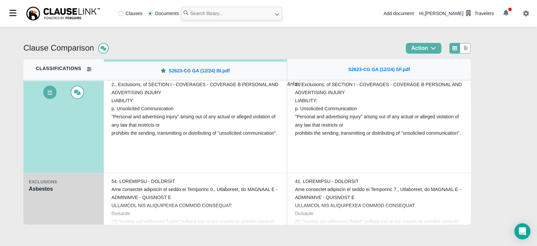
click at [81, 211] on div "EXCLUSIONS Asbestos" at bounding box center [63, 203] width 80 height 60
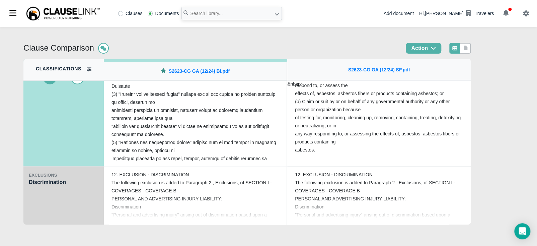
scroll to position [703, 0]
click at [72, 199] on div "EXCLUSIONS Discrimination" at bounding box center [63, 196] width 80 height 60
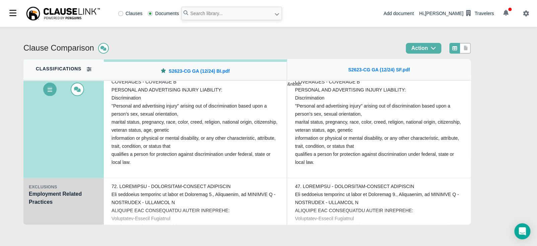
scroll to position [753, 0]
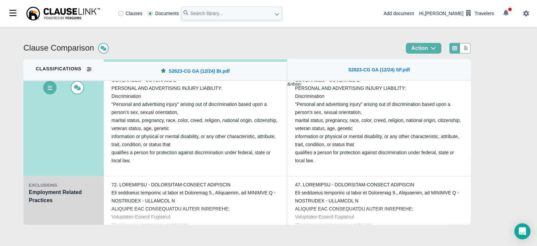
click at [74, 211] on div "EXCLUSIONS Employment Related Practices" at bounding box center [63, 206] width 80 height 60
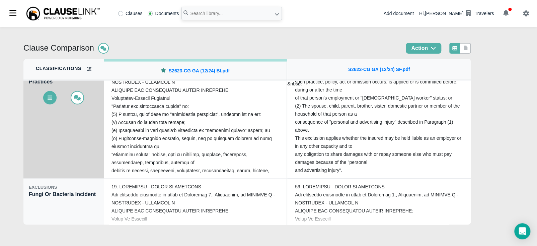
scroll to position [829, 0]
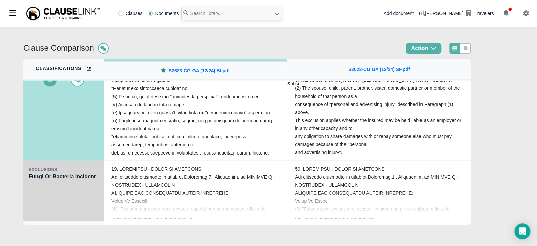
click at [72, 205] on div "EXCLUSIONS Fungi Or Bacteria Incident" at bounding box center [63, 191] width 80 height 60
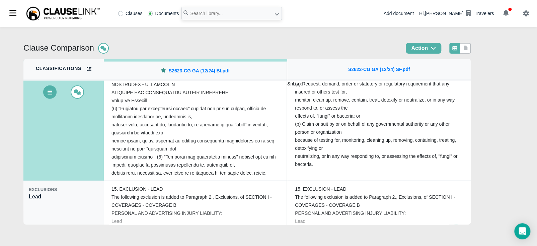
scroll to position [870, 0]
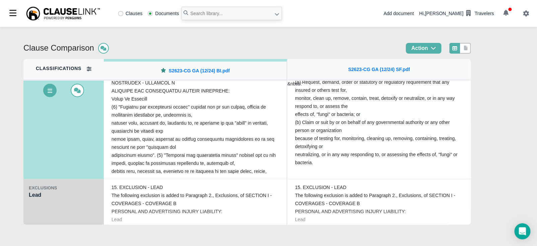
click at [71, 209] on div "EXCLUSIONS Lead" at bounding box center [63, 209] width 80 height 60
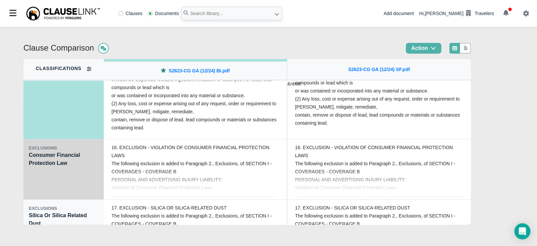
scroll to position [971, 0]
click at [63, 175] on div "EXCLUSIONS Consumer Financial Protection Law" at bounding box center [63, 169] width 80 height 60
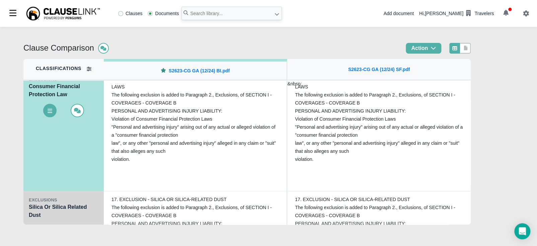
scroll to position [979, 0]
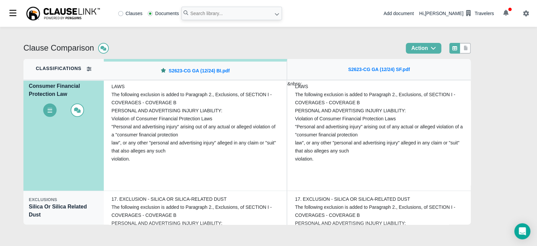
click at [64, 225] on div "Clause Comparison Action Classifications OPENING STATEMENT Opening Statement EX…" at bounding box center [268, 136] width 537 height 219
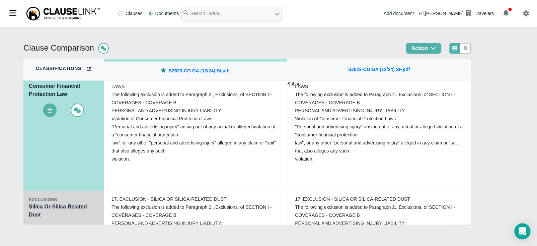
click at [65, 218] on div "EXCLUSIONS Silica Or Silica Related Dust" at bounding box center [63, 221] width 80 height 60
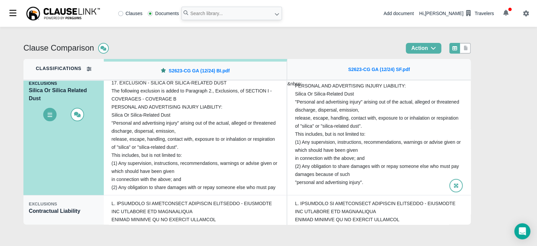
scroll to position [25, 0]
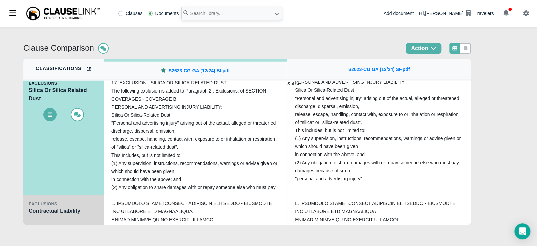
click at [40, 220] on div "EXCLUSIONS Contractual Liability" at bounding box center [63, 225] width 80 height 60
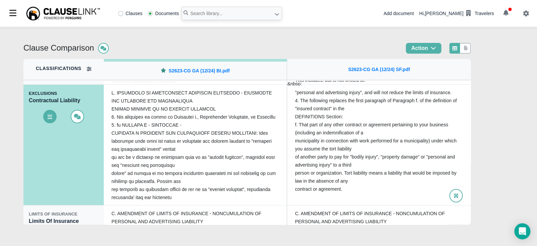
scroll to position [1086, 0]
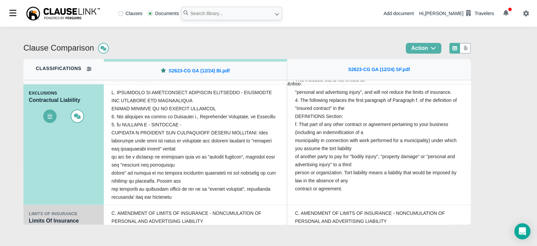
click at [88, 215] on div "LIMITS OF INSURANCE" at bounding box center [64, 213] width 70 height 7
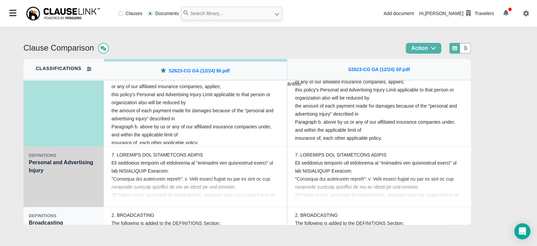
scroll to position [1204, 0]
click at [83, 184] on div "DEFINITIONS Personal and Advertising Injury" at bounding box center [63, 177] width 80 height 60
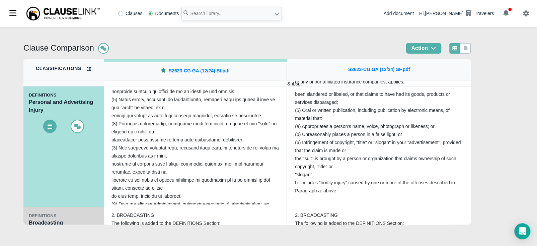
scroll to position [50, 0]
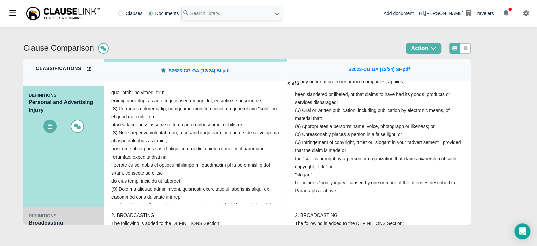
click at [86, 223] on div "DEFINITIONS Broadcasting" at bounding box center [63, 237] width 80 height 60
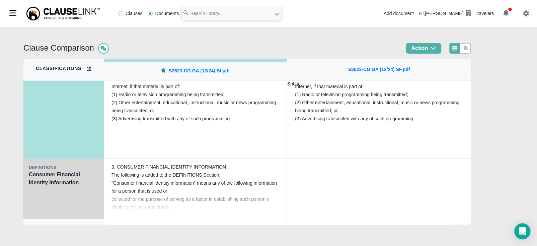
scroll to position [1313, 0]
click at [75, 205] on div "DEFINITIONS Consumer Financial Identity Information" at bounding box center [63, 188] width 80 height 60
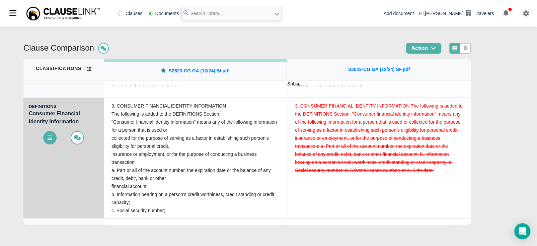
click at [73, 205] on div "DEFINITIONS Consumer Financial Identity Information" at bounding box center [63, 158] width 80 height 121
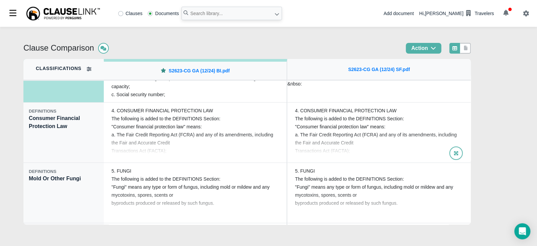
scroll to position [1431, 0]
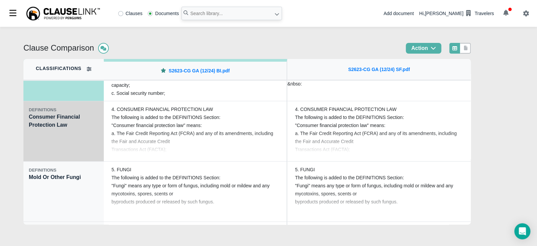
click at [65, 146] on div "DEFINITIONS Consumer Financial Protection Law" at bounding box center [63, 131] width 80 height 60
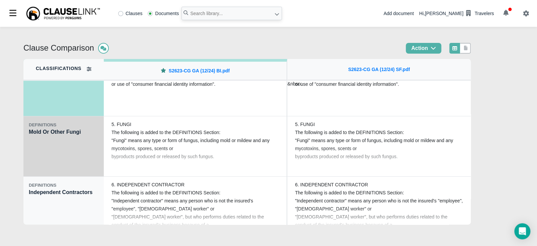
scroll to position [1481, 0]
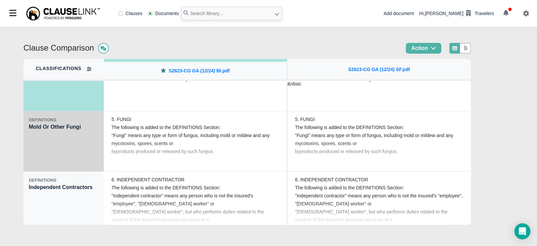
click at [75, 159] on div "DEFINITIONS Mold Or Other Fungi" at bounding box center [63, 141] width 80 height 60
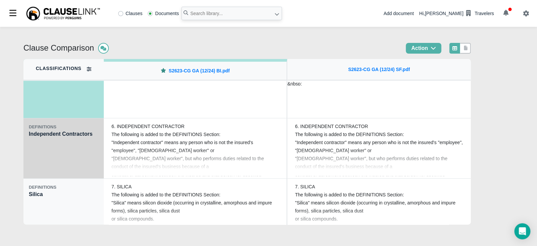
scroll to position [1539, 0]
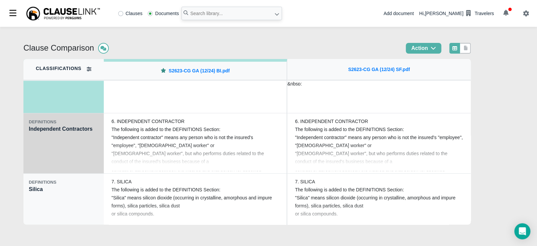
click at [65, 155] on div "DEFINITIONS Independent Contractors" at bounding box center [63, 143] width 80 height 60
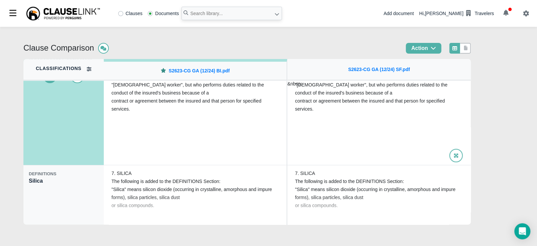
scroll to position [1556, 0]
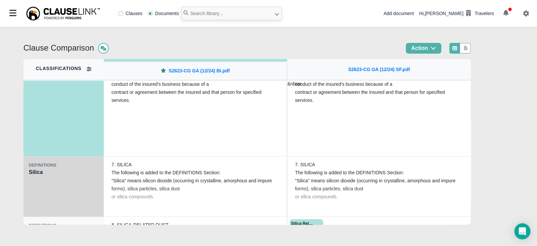
click at [78, 197] on div "DEFINITIONS Silica" at bounding box center [63, 186] width 80 height 60
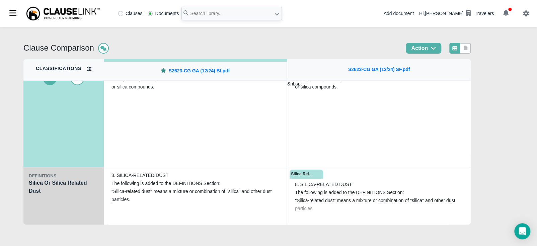
scroll to position [1615, 0]
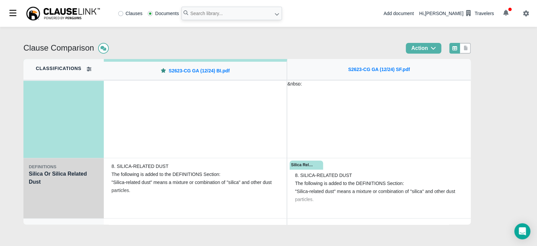
click at [62, 196] on div "DEFINITIONS Silica Or Silica Related Dust" at bounding box center [63, 188] width 80 height 60
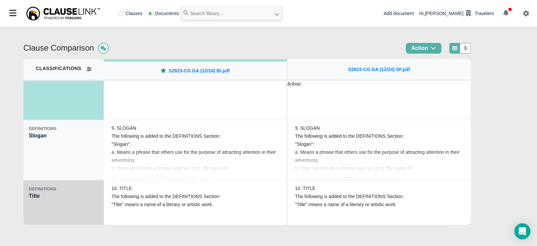
scroll to position [1715, 0]
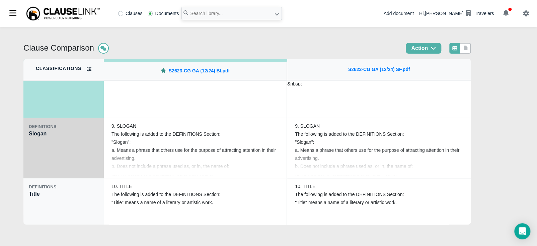
click at [71, 162] on div "DEFINITIONS Slogan" at bounding box center [63, 148] width 80 height 60
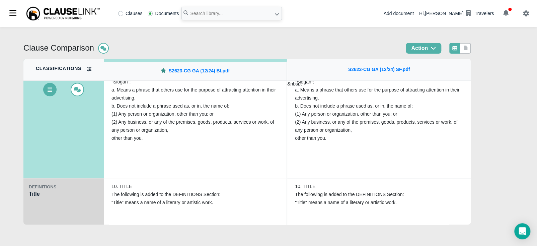
scroll to position [1740, 0]
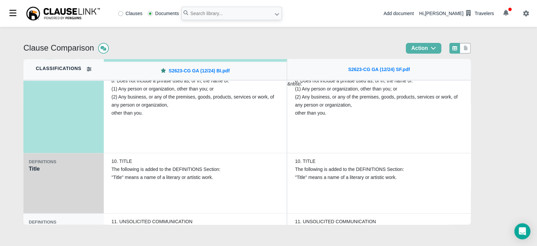
click at [71, 191] on div "DEFINITIONS Title" at bounding box center [63, 183] width 80 height 60
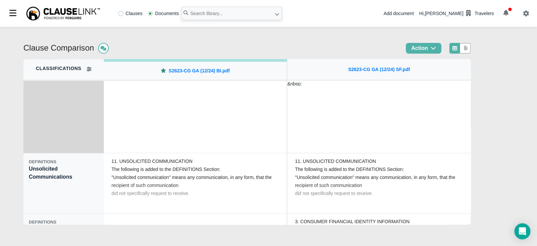
scroll to position [1807, 0]
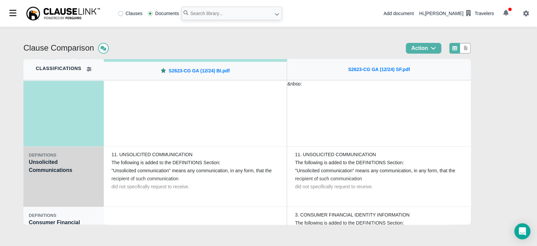
click at [71, 189] on div "DEFINITIONS Unsolicited Communications" at bounding box center [63, 176] width 80 height 60
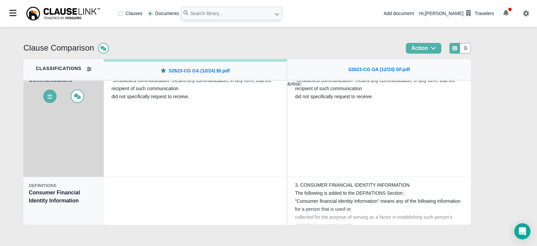
scroll to position [1849, 0]
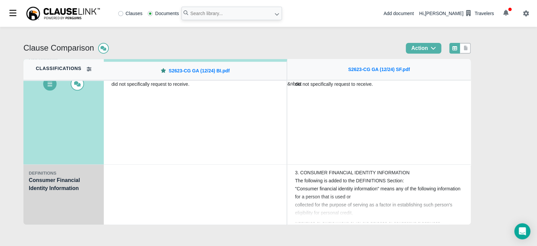
click at [68, 195] on div "DEFINITIONS Consumer Financial Identity Information" at bounding box center [63, 194] width 80 height 60
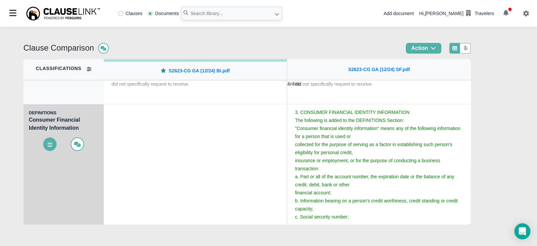
click at [68, 195] on div "DEFINITIONS Consumer Financial Identity Information" at bounding box center [63, 164] width 80 height 121
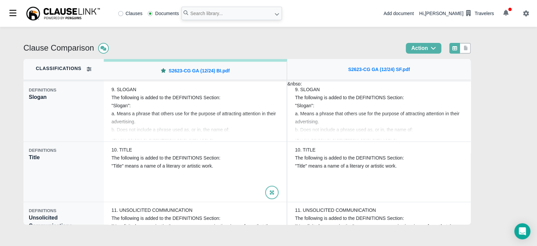
scroll to position [1690, 0]
click at [468, 48] on icon at bounding box center [466, 48] width 4 height 5
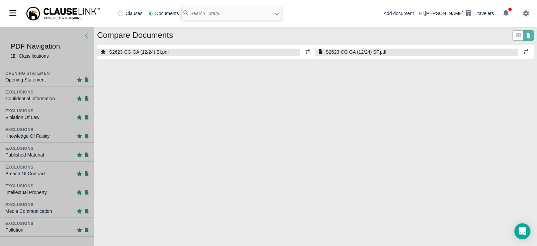
select select "1"
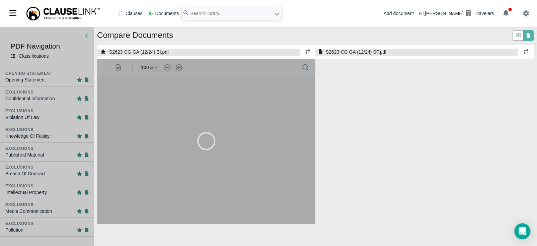
select select "1"
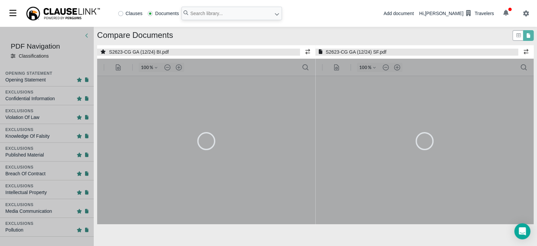
type input "55"
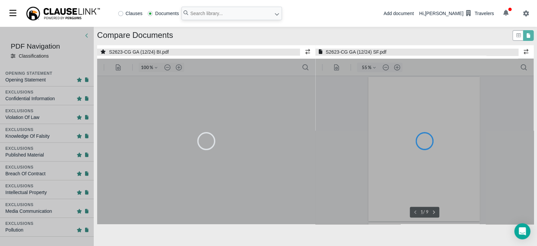
type input "55"
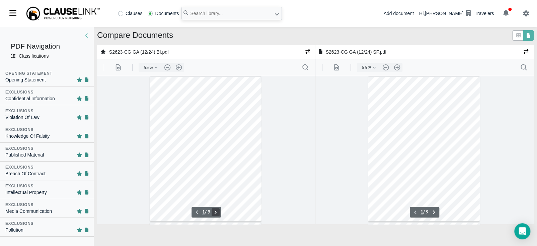
click at [217, 213] on button ".cls-1{fill:#abb0c4;} icon - chevron - right" at bounding box center [216, 212] width 8 height 8
click at [217, 214] on button ".cls-1{fill:#abb0c4;} icon - chevron - right" at bounding box center [216, 212] width 8 height 8
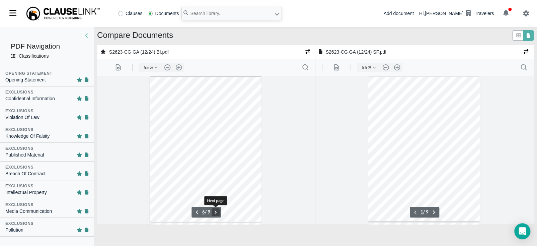
click at [217, 214] on button ".cls-1{fill:#abb0c4;} icon - chevron - right" at bounding box center [216, 212] width 8 height 8
type input "7"
click at [432, 214] on button ".cls-1{fill:#abb0c4;} icon - chevron - right" at bounding box center [434, 212] width 8 height 8
click at [433, 214] on button ".cls-1{fill:#abb0c4;} icon - chevron - right" at bounding box center [434, 212] width 8 height 8
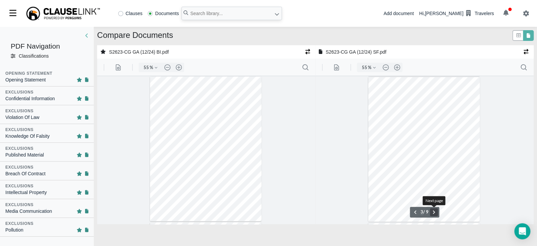
click at [433, 214] on button ".cls-1{fill:#abb0c4;} icon - chevron - right" at bounding box center [434, 212] width 8 height 8
type input "7"
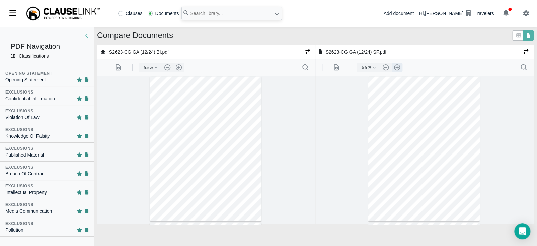
click at [398, 67] on button ".cls-1{fill:#abb0c4;} icon - header - zoom - in - line" at bounding box center [397, 67] width 11 height 9
click at [397, 67] on button ".cls-1{fill:#abb0c4;} icon - header - zoom - in - line" at bounding box center [397, 67] width 11 height 9
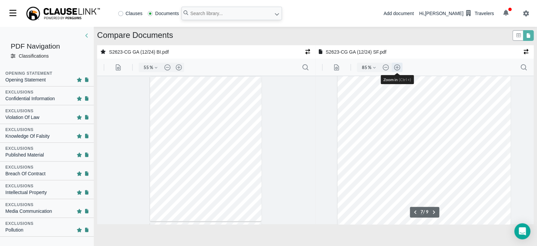
click at [397, 68] on button ".cls-1{fill:#abb0c4;} icon - header - zoom - in - line" at bounding box center [397, 67] width 11 height 9
drag, startPoint x: 397, startPoint y: 68, endPoint x: 361, endPoint y: 67, distance: 36.2
click at [396, 68] on button ".cls-1{fill:#abb0c4;} icon - header - zoom - in - line" at bounding box center [397, 67] width 11 height 9
type input "135"
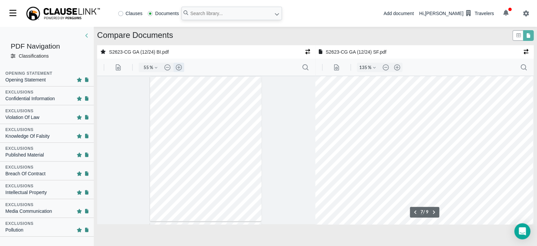
click at [177, 68] on button ".cls-1{fill:#abb0c4;} icon - header - zoom - in - line" at bounding box center [178, 67] width 11 height 9
click at [178, 68] on button ".cls-1{fill:#abb0c4;} icon - header - zoom - in - line" at bounding box center [178, 67] width 11 height 9
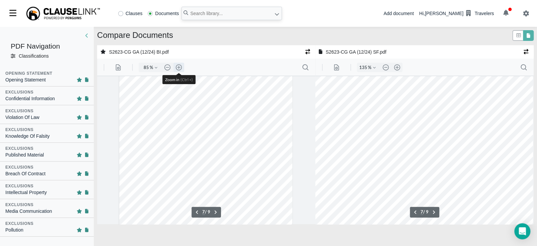
click at [179, 68] on button ".cls-1{fill:#abb0c4;} icon - header - zoom - in - line" at bounding box center [178, 67] width 11 height 9
click at [166, 65] on button ".cls-1{fill:#abb0c4;} icon - header - zoom - out - line" at bounding box center [167, 67] width 11 height 9
click at [166, 66] on button ".cls-1{fill:#abb0c4;} icon - header - zoom - out - line" at bounding box center [167, 67] width 11 height 9
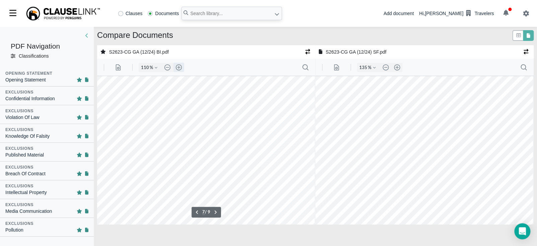
click at [179, 66] on button ".cls-1{fill:#abb0c4;} icon - header - zoom - in - line" at bounding box center [178, 67] width 11 height 9
click at [165, 67] on button ".cls-1{fill:#abb0c4;} icon - header - zoom - out - line" at bounding box center [167, 67] width 11 height 9
type input "110"
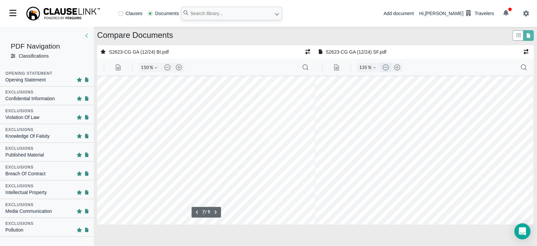
drag, startPoint x: 384, startPoint y: 67, endPoint x: 383, endPoint y: 70, distance: 3.5
click at [384, 68] on button ".cls-1{fill:#abb0c4;} icon - header - zoom - out - line" at bounding box center [385, 67] width 11 height 9
type input "110"
